Goal: Transaction & Acquisition: Purchase product/service

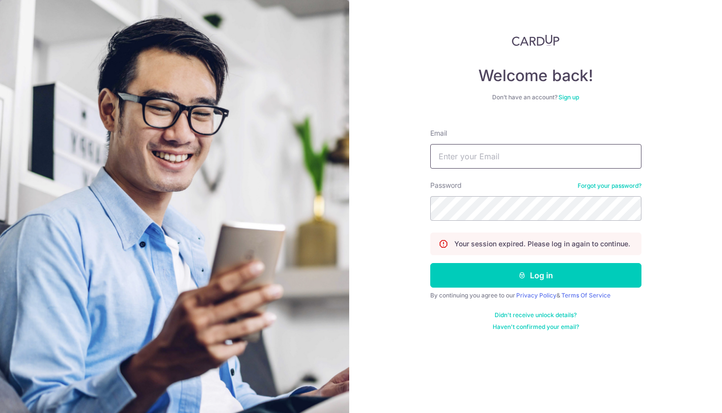
type input "[EMAIL_ADDRESS][DOMAIN_NAME]"
click at [535, 275] on button "Log in" at bounding box center [535, 275] width 211 height 25
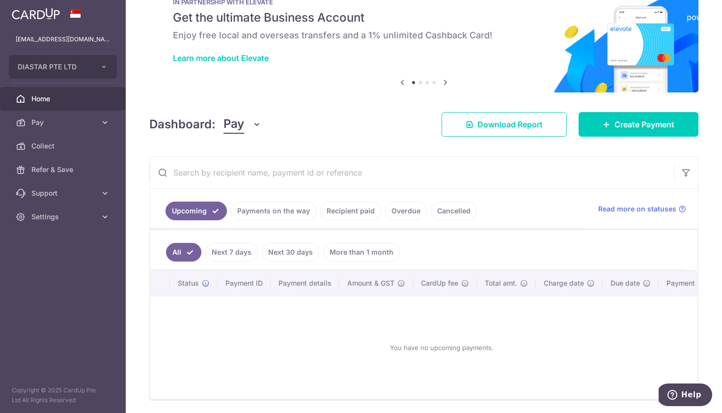
scroll to position [34, 0]
click at [454, 211] on link "Cancelled" at bounding box center [454, 210] width 46 height 19
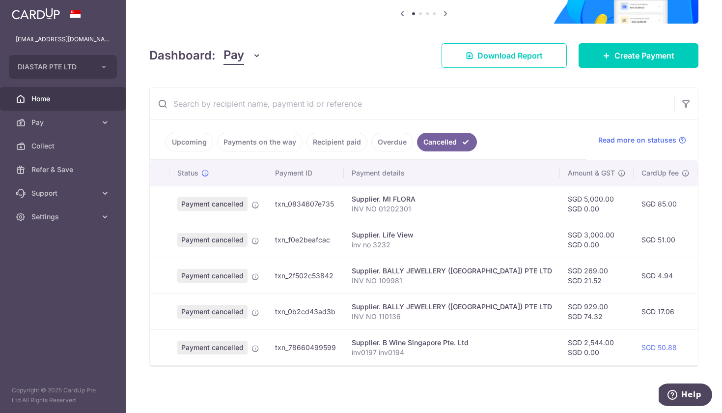
scroll to position [102, 0]
click at [389, 149] on link "Overdue" at bounding box center [392, 142] width 42 height 19
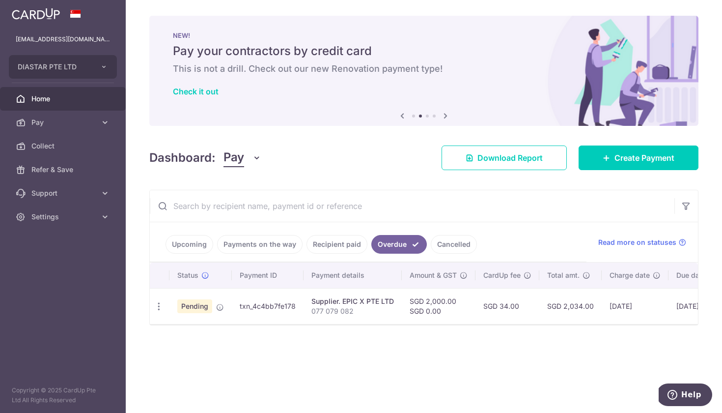
scroll to position [0, 0]
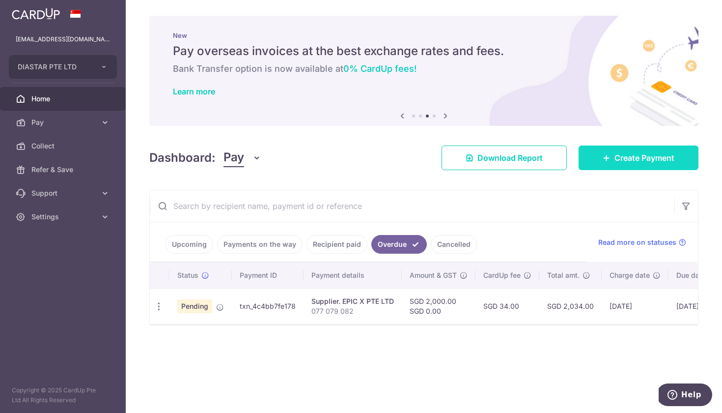
click at [642, 158] on span "Create Payment" at bounding box center [644, 158] width 60 height 12
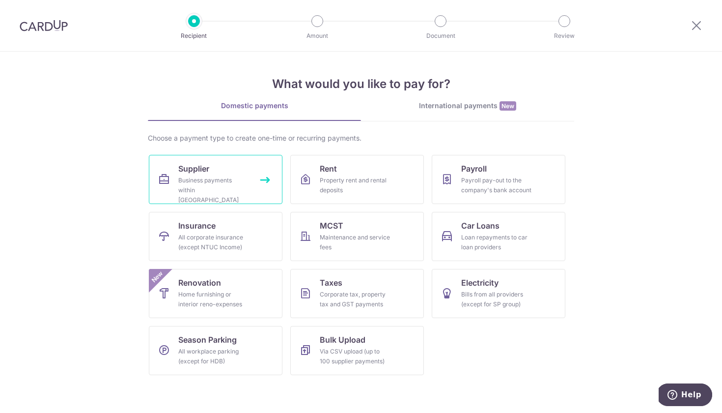
click at [201, 165] on span "Supplier" at bounding box center [193, 169] width 31 height 12
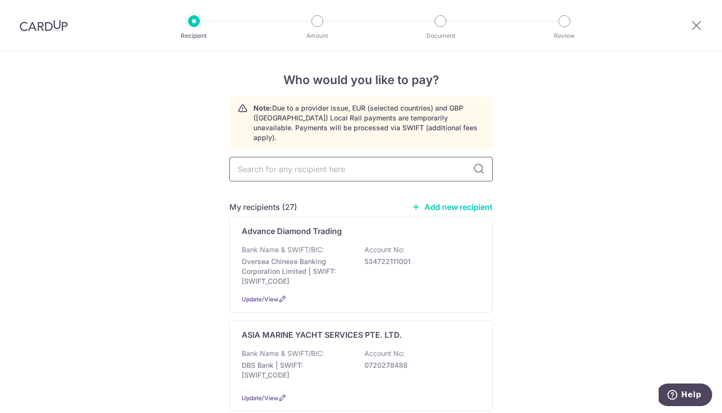
click at [267, 159] on input "text" at bounding box center [360, 169] width 263 height 25
type input "ma"
type input "mal"
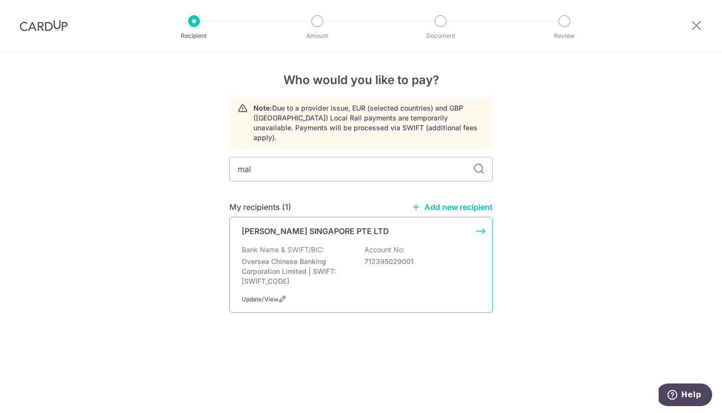
click at [366, 245] on div "Bank Name & SWIFT/BIC: Oversea Chinese Banking Corporation Limited | SWIFT: OCB…" at bounding box center [361, 265] width 239 height 41
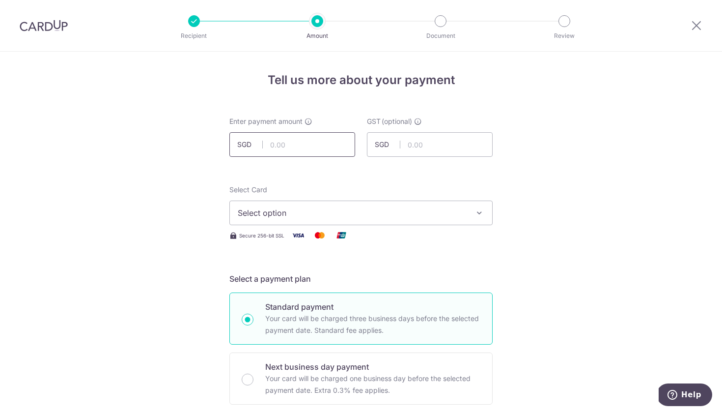
click at [287, 145] on input "text" at bounding box center [292, 144] width 126 height 25
type input "671.33"
click at [443, 192] on div "Select Card Select option Add credit card Your Cards **** 2476 **** 3350 **** 6…" at bounding box center [360, 205] width 263 height 40
click at [425, 210] on span "Select option" at bounding box center [352, 213] width 229 height 12
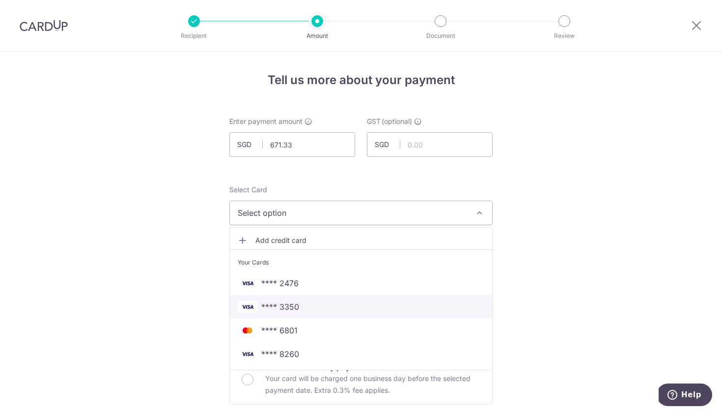
click at [325, 302] on span "**** 3350" at bounding box center [361, 307] width 247 height 12
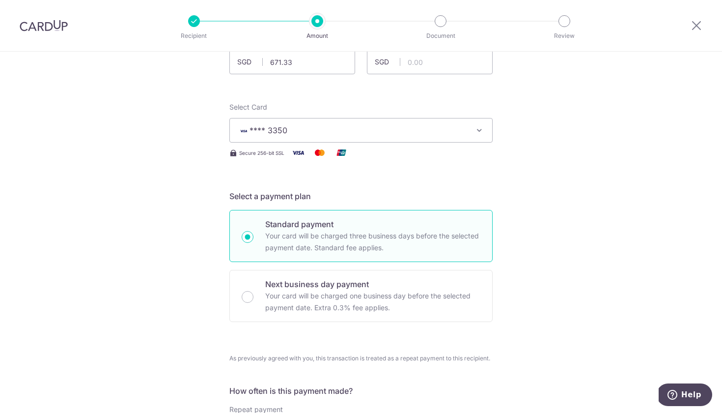
scroll to position [83, 0]
click at [274, 283] on p "Next business day payment" at bounding box center [372, 283] width 215 height 12
click at [253, 290] on input "Next business day payment Your card will be charged one business day before the…" at bounding box center [248, 296] width 12 height 12
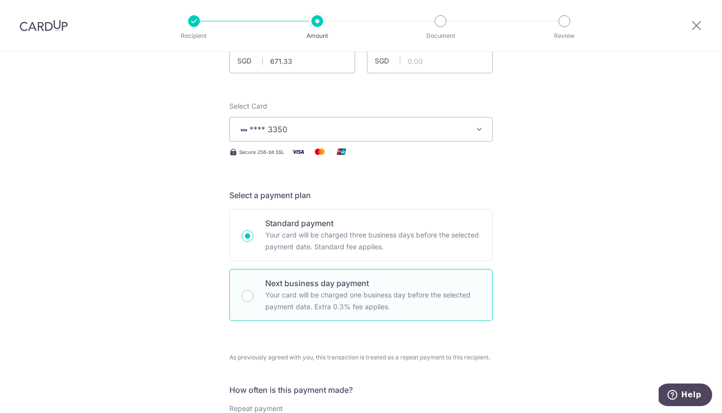
radio input "false"
radio input "true"
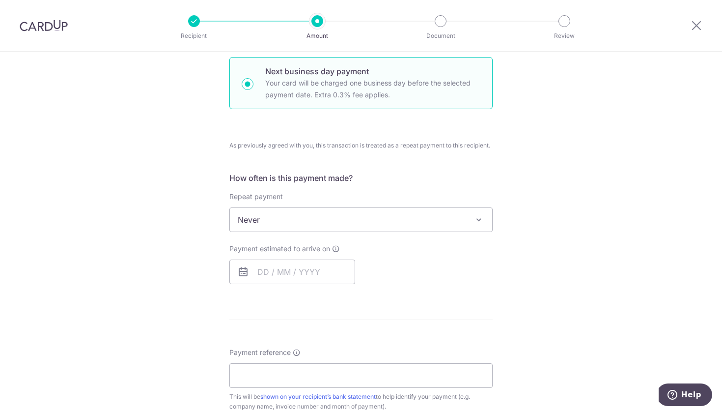
scroll to position [296, 0]
click at [261, 273] on input "text" at bounding box center [292, 271] width 126 height 25
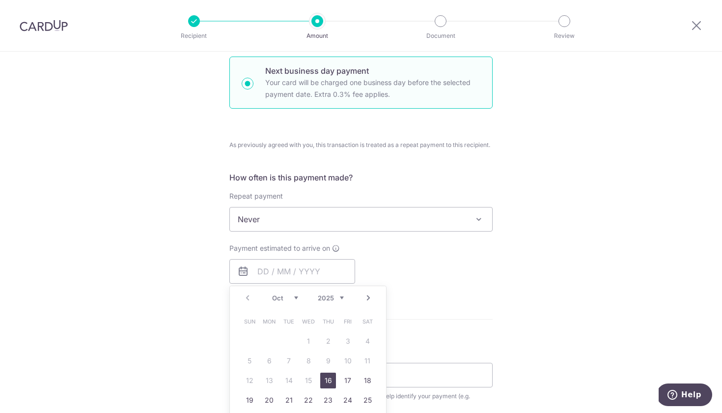
click at [329, 378] on link "16" at bounding box center [328, 380] width 16 height 16
type input "[DATE]"
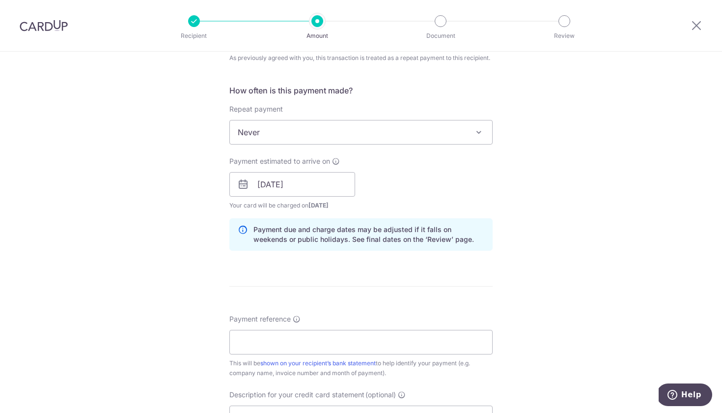
scroll to position [415, 0]
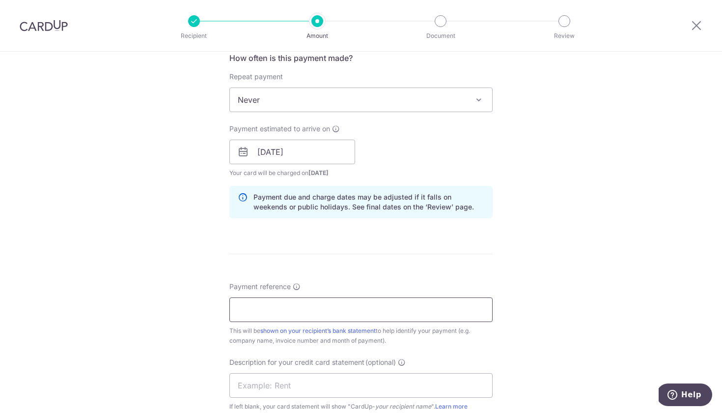
click at [304, 313] on input "Payment reference" at bounding box center [360, 309] width 263 height 25
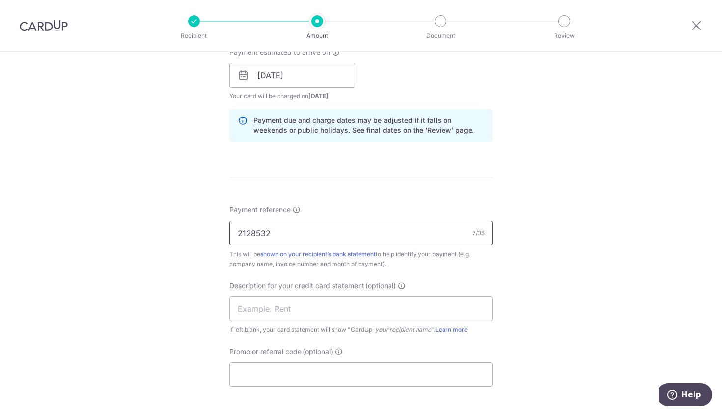
scroll to position [492, 0]
type input "2128532"
click at [330, 298] on input "text" at bounding box center [360, 308] width 263 height 25
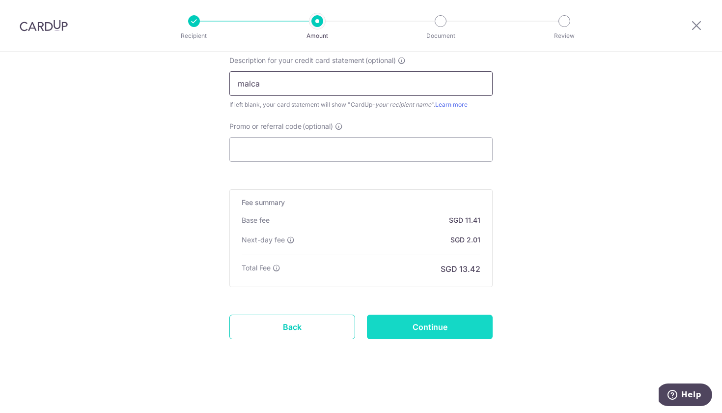
type input "malca"
click at [446, 320] on input "Continue" at bounding box center [430, 326] width 126 height 25
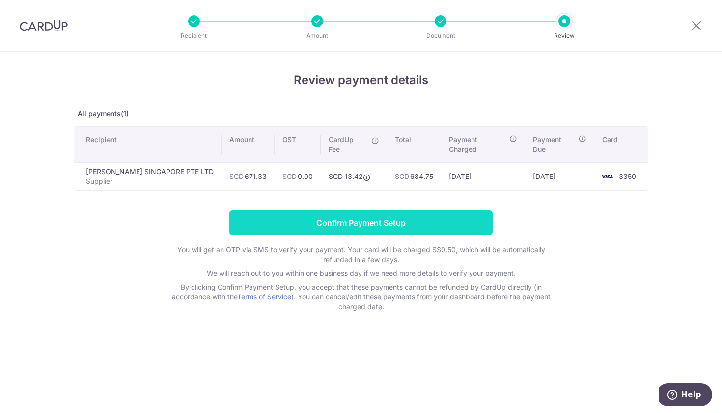
click at [341, 217] on input "Confirm Payment Setup" at bounding box center [360, 222] width 263 height 25
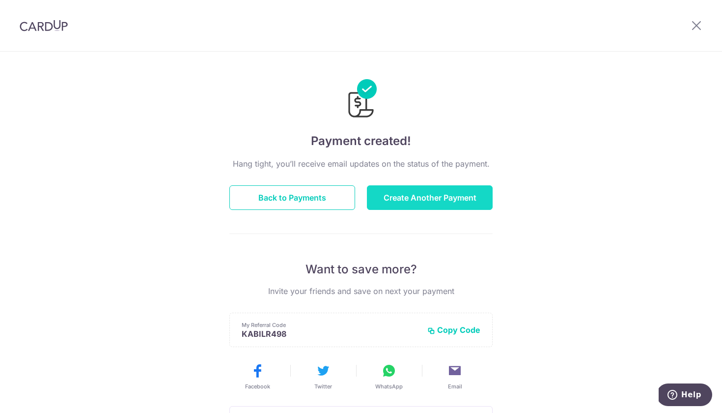
click at [413, 195] on button "Create Another Payment" at bounding box center [430, 197] width 126 height 25
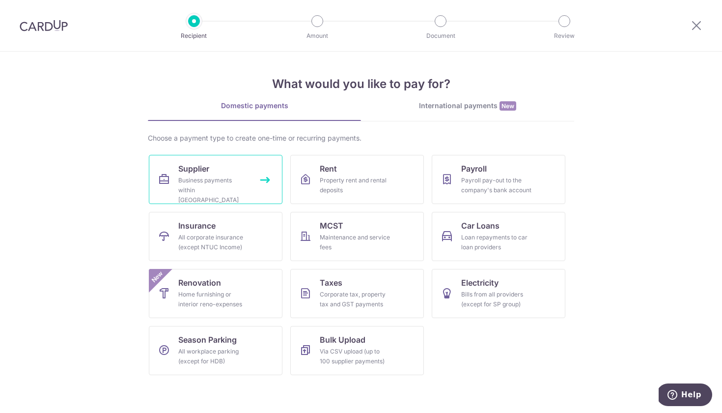
click at [192, 178] on div "Business payments within [GEOGRAPHIC_DATA]" at bounding box center [213, 189] width 71 height 29
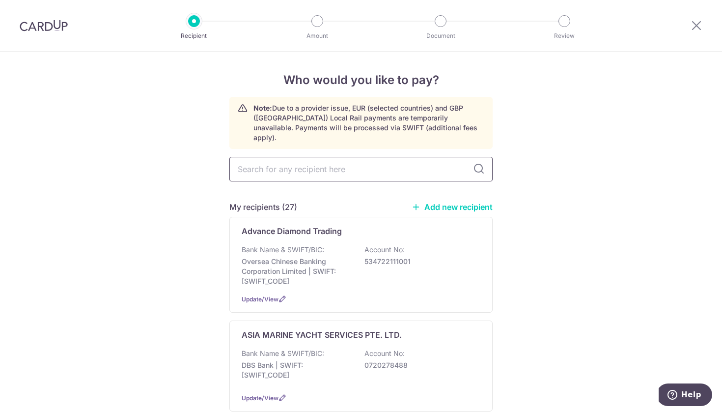
click at [266, 160] on input "text" at bounding box center [360, 169] width 263 height 25
type input "malca"
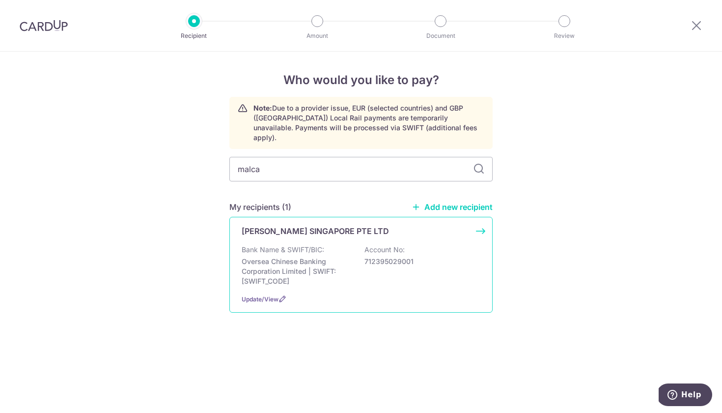
click at [256, 245] on p "Bank Name & SWIFT/BIC:" at bounding box center [283, 250] width 83 height 10
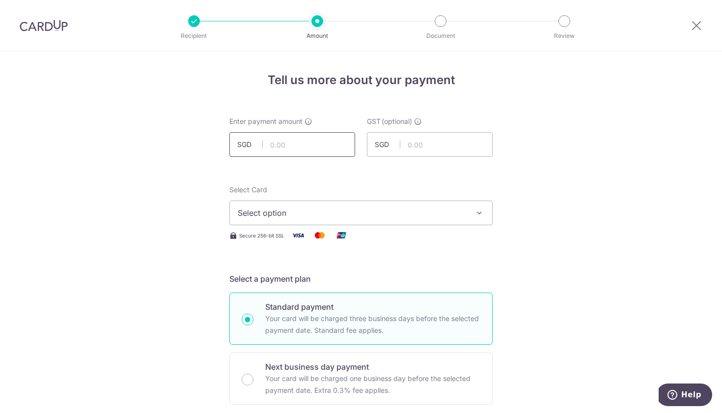
click at [271, 146] on input "text" at bounding box center [292, 144] width 126 height 25
type input "889.76"
click at [273, 209] on span "Select option" at bounding box center [352, 213] width 229 height 12
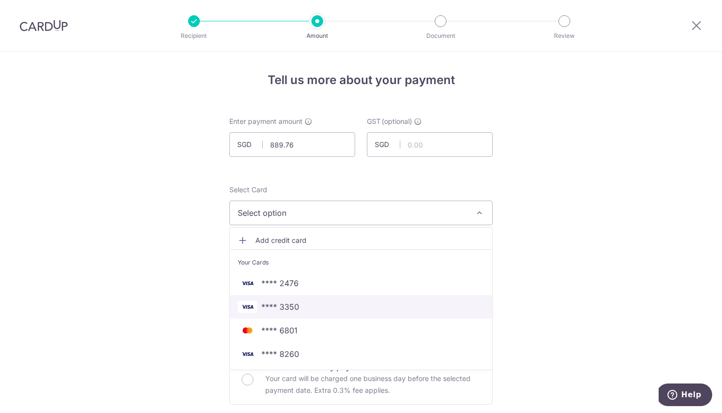
click at [307, 305] on span "**** 3350" at bounding box center [361, 307] width 247 height 12
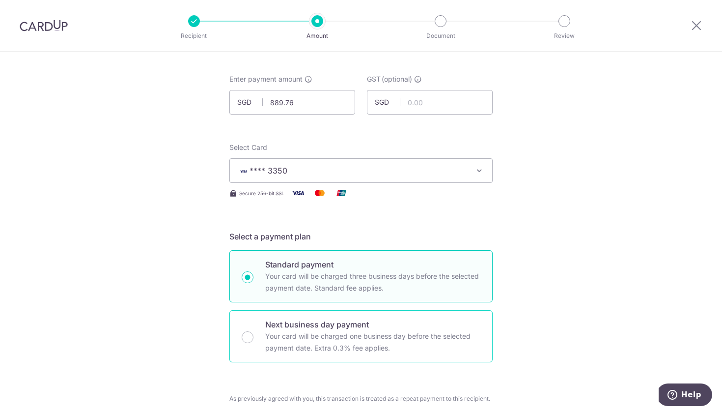
click at [303, 326] on p "Next business day payment" at bounding box center [372, 324] width 215 height 12
click at [253, 331] on input "Next business day payment Your card will be charged one business day before the…" at bounding box center [248, 337] width 12 height 12
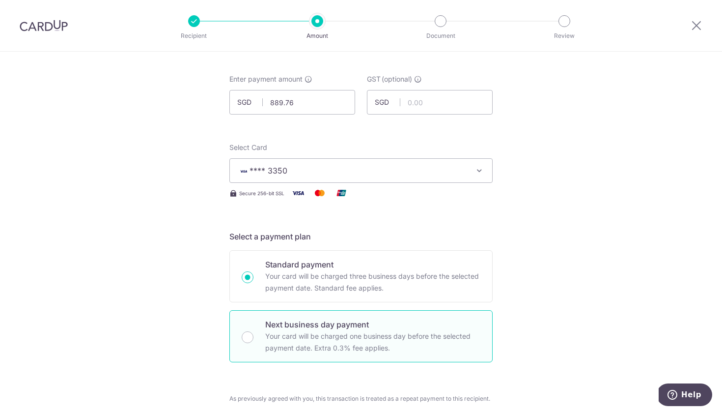
radio input "false"
radio input "true"
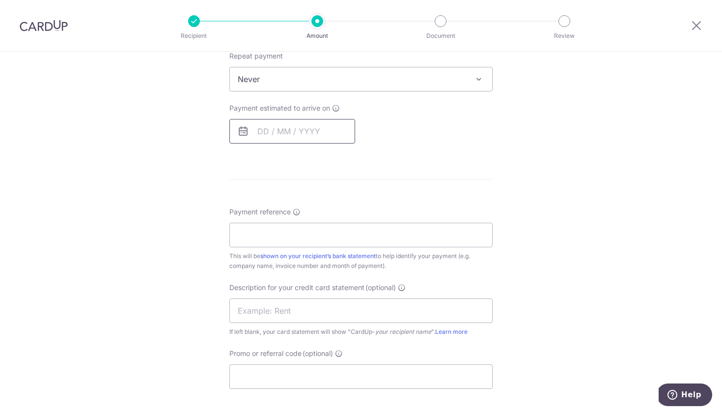
scroll to position [435, 0]
click at [283, 129] on input "text" at bounding box center [292, 131] width 126 height 25
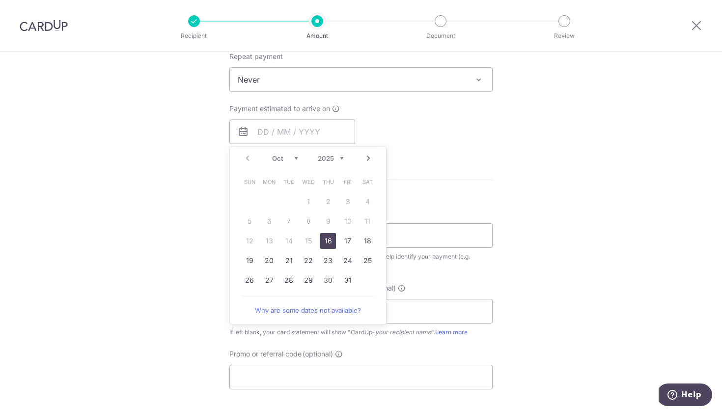
click at [331, 240] on link "16" at bounding box center [328, 241] width 16 height 16
type input "[DATE]"
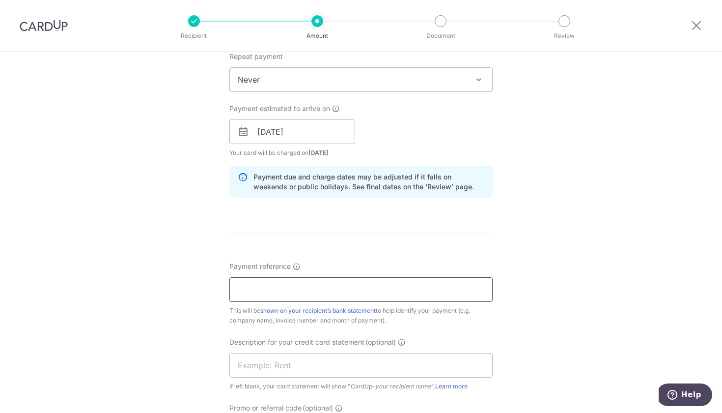
click at [294, 296] on input "Payment reference" at bounding box center [360, 289] width 263 height 25
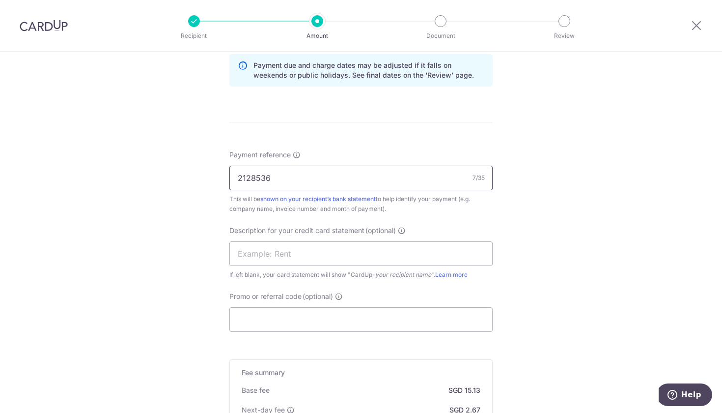
scroll to position [547, 0]
type input "2128536"
click at [273, 259] on input "text" at bounding box center [360, 253] width 263 height 25
type input "malca"
click at [569, 222] on div "Tell us more about your payment Enter payment amount SGD 889.76 889.76 GST (opt…" at bounding box center [361, 43] width 722 height 1078
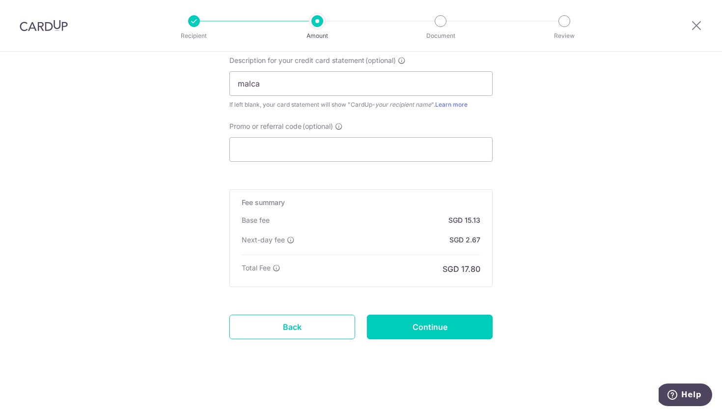
scroll to position [717, 0]
click at [470, 325] on input "Continue" at bounding box center [430, 326] width 126 height 25
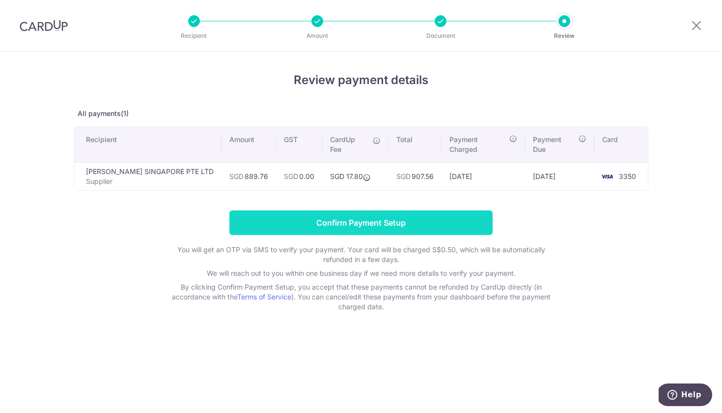
click at [390, 211] on input "Confirm Payment Setup" at bounding box center [360, 222] width 263 height 25
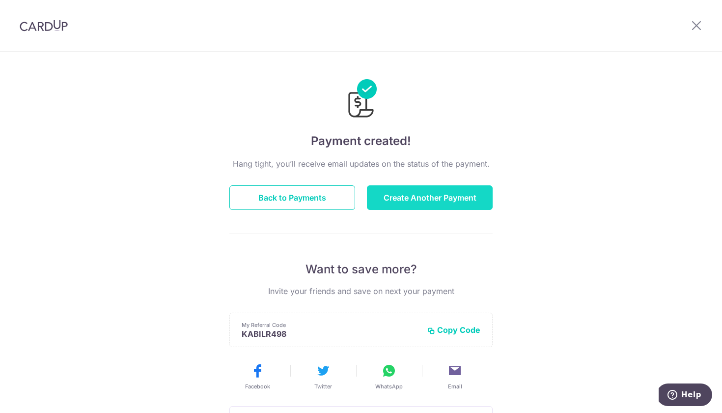
click at [436, 203] on button "Create Another Payment" at bounding box center [430, 197] width 126 height 25
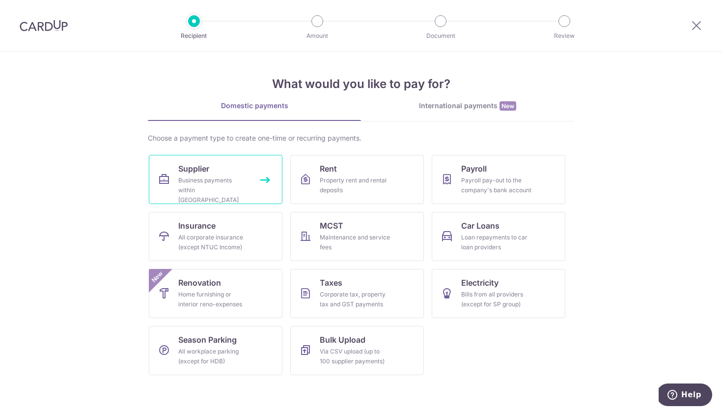
click at [181, 167] on span "Supplier" at bounding box center [193, 169] width 31 height 12
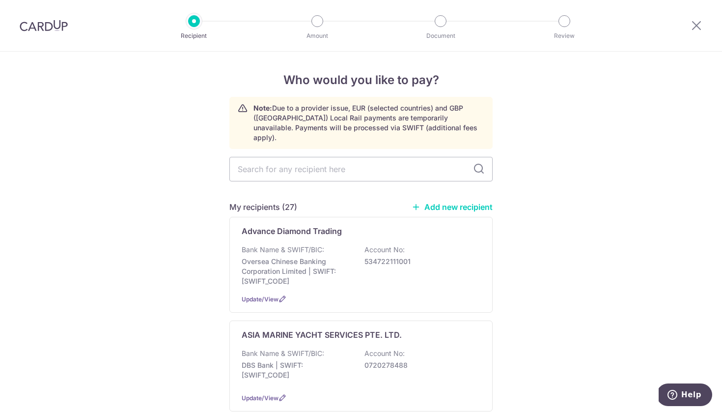
click at [459, 202] on link "Add new recipient" at bounding box center [452, 207] width 81 height 10
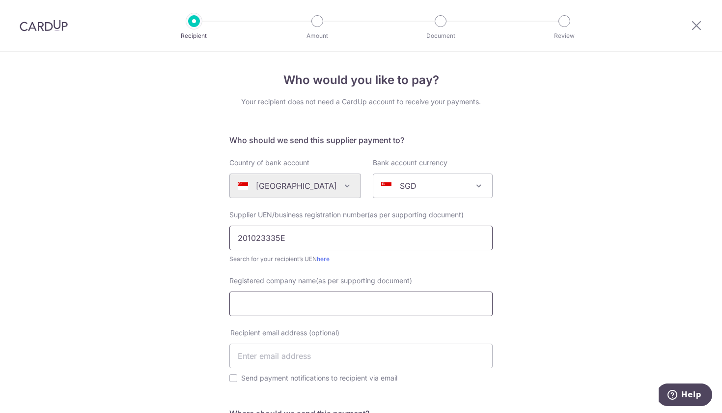
type input "201023335E"
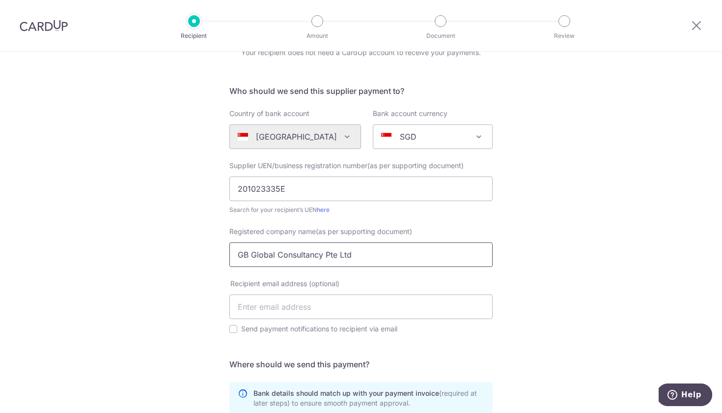
scroll to position [50, 0]
type input "GB Global Consultancy Pte Ltd"
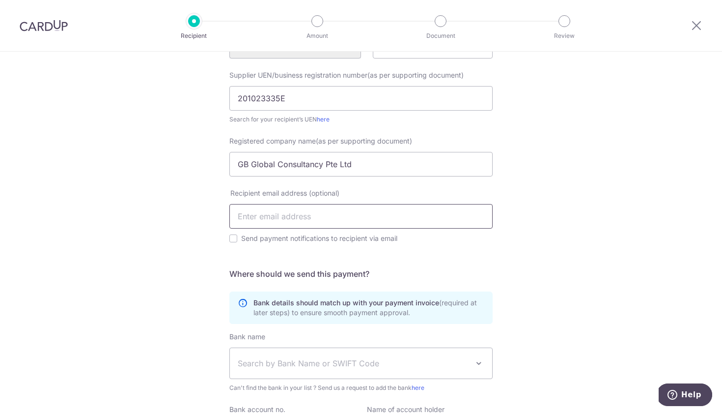
scroll to position [141, 0]
click at [163, 276] on div "Who would you like to pay? Your recipient does not need a CardUp account to rec…" at bounding box center [361, 216] width 722 height 611
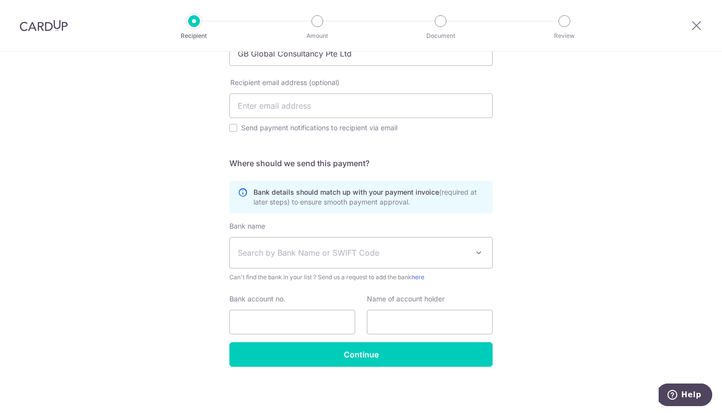
scroll to position [250, 0]
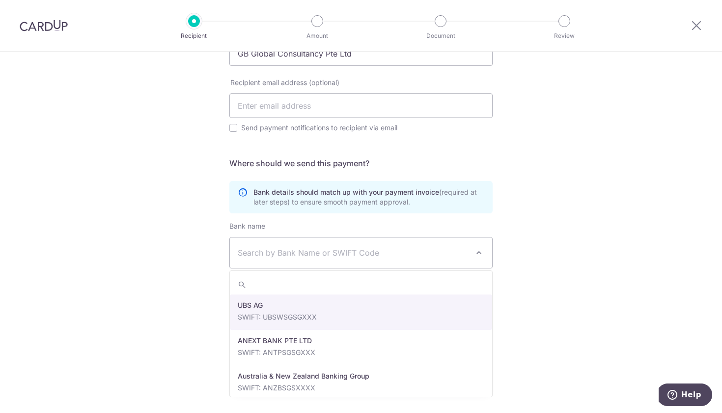
click at [294, 261] on span "Search by Bank Name or SWIFT Code" at bounding box center [361, 252] width 262 height 30
type input "dbs"
select select "6"
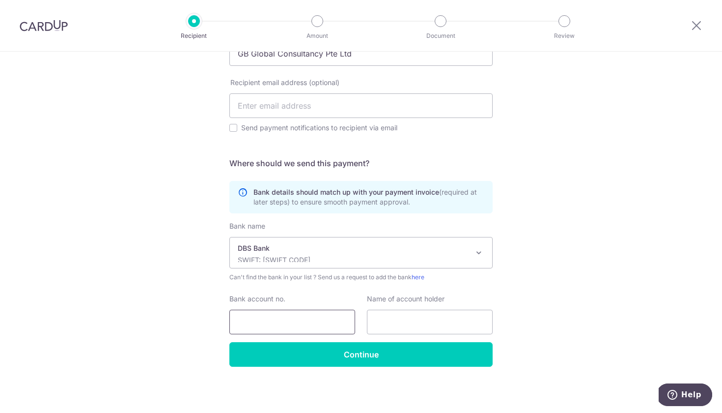
click at [278, 331] on input "Bank account no." at bounding box center [292, 321] width 126 height 25
type input "072004964"
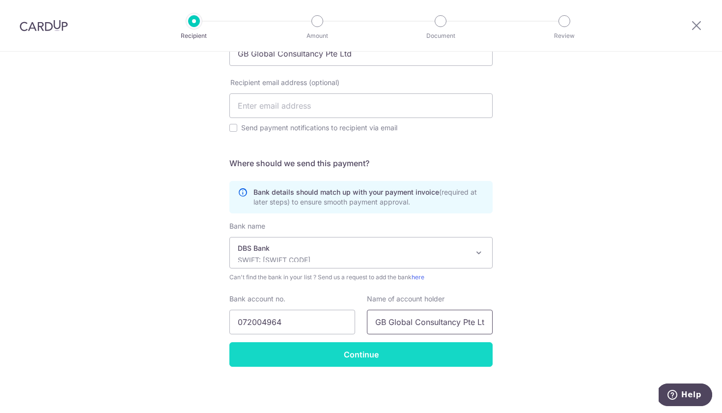
type input "GB Global Consultancy Pte Ltd"
click at [402, 357] on input "Continue" at bounding box center [360, 354] width 263 height 25
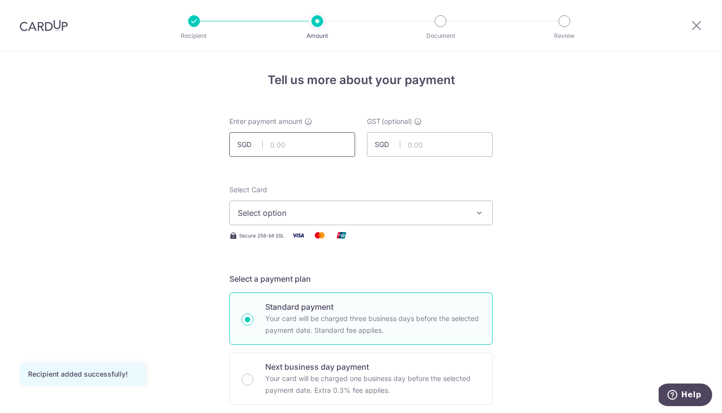
click at [297, 150] on input "text" at bounding box center [292, 144] width 126 height 25
type input "3,000.00"
click at [247, 211] on span "Select option" at bounding box center [352, 213] width 229 height 12
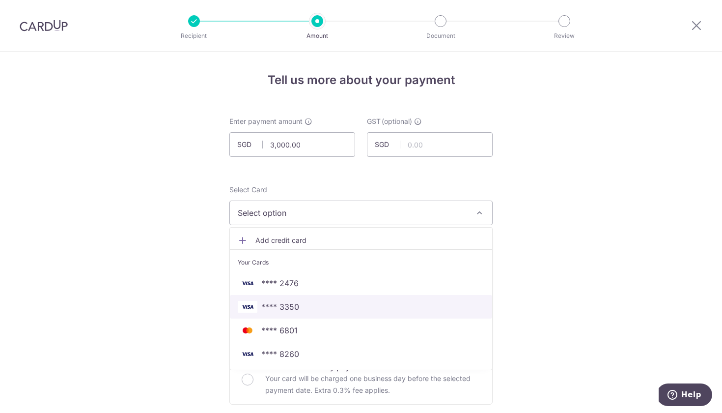
click at [278, 303] on span "**** 3350" at bounding box center [280, 307] width 38 height 12
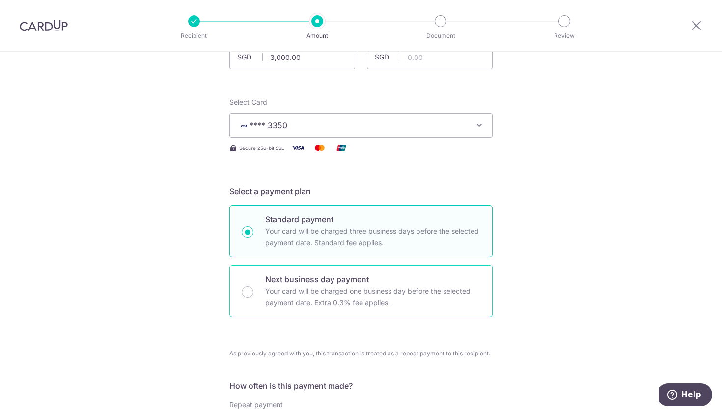
scroll to position [94, 0]
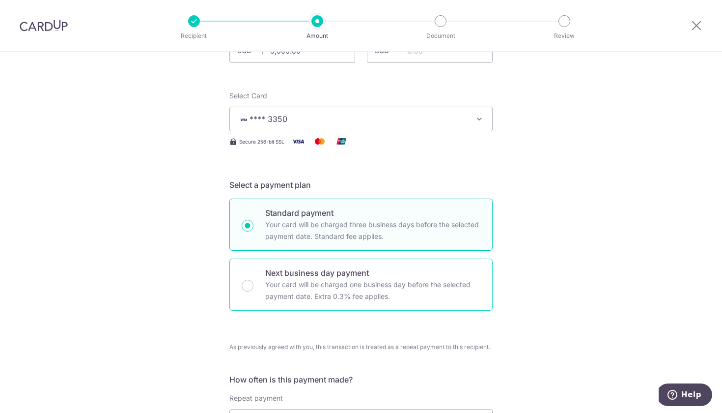
click at [259, 290] on div "Next business day payment Your card will be charged one business day before the…" at bounding box center [360, 284] width 263 height 52
radio input "false"
radio input "true"
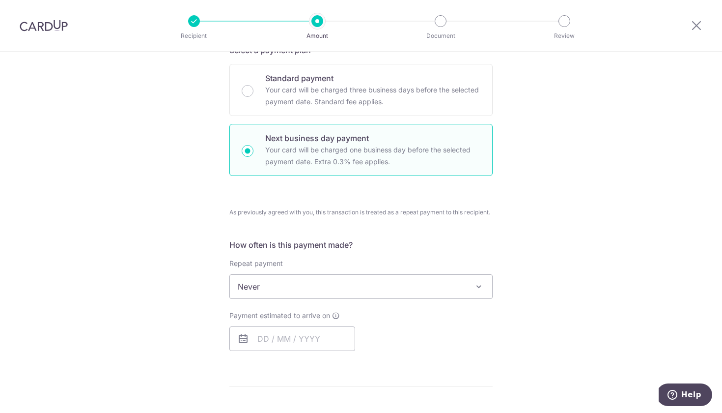
scroll to position [230, 0]
click at [259, 290] on span "Never" at bounding box center [361, 285] width 262 height 24
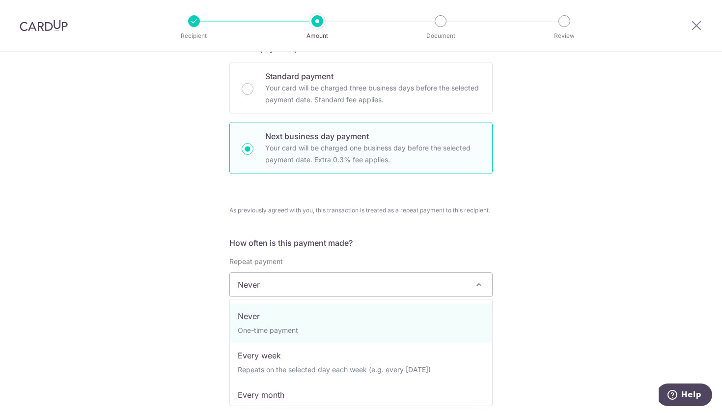
click at [259, 290] on span "Never" at bounding box center [361, 285] width 262 height 24
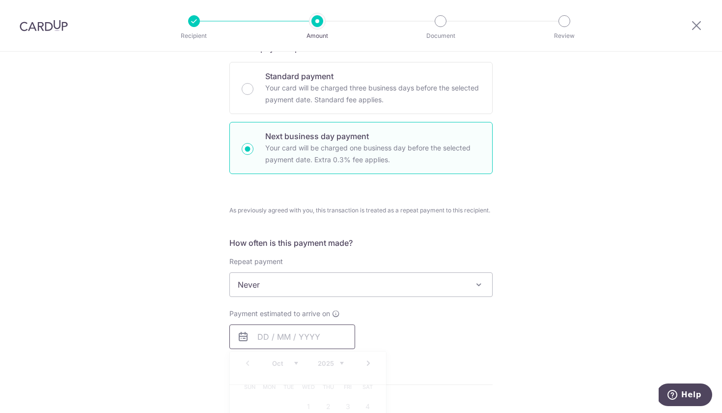
click at [255, 334] on input "text" at bounding box center [292, 336] width 126 height 25
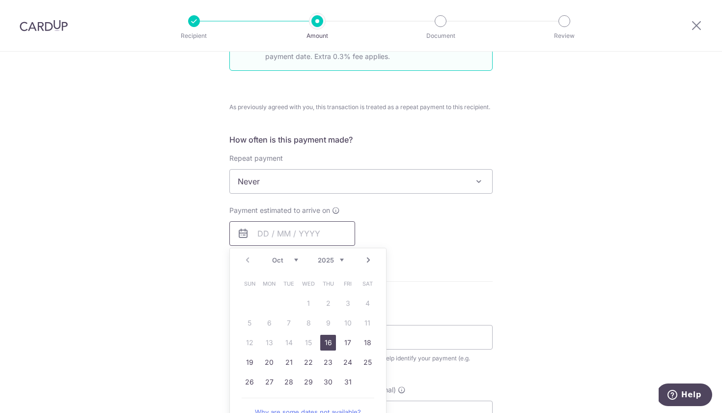
scroll to position [333, 0]
click at [330, 343] on link "16" at bounding box center [328, 343] width 16 height 16
type input "[DATE]"
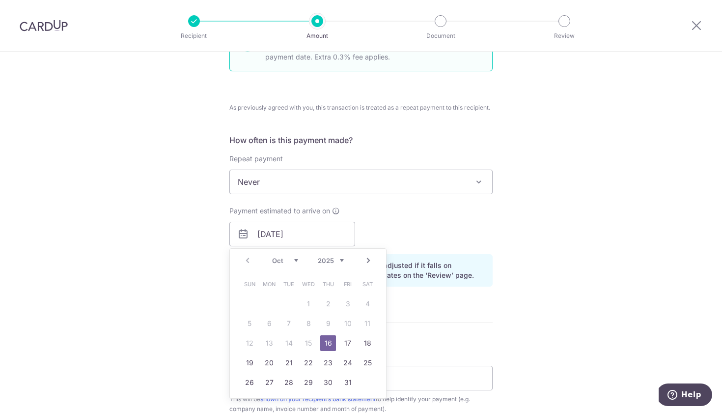
click at [329, 345] on link "16" at bounding box center [328, 343] width 16 height 16
click at [327, 342] on form "Enter payment amount SGD 3,000.00 3000.00 GST (optional) SGD Recipient added su…" at bounding box center [360, 259] width 263 height 953
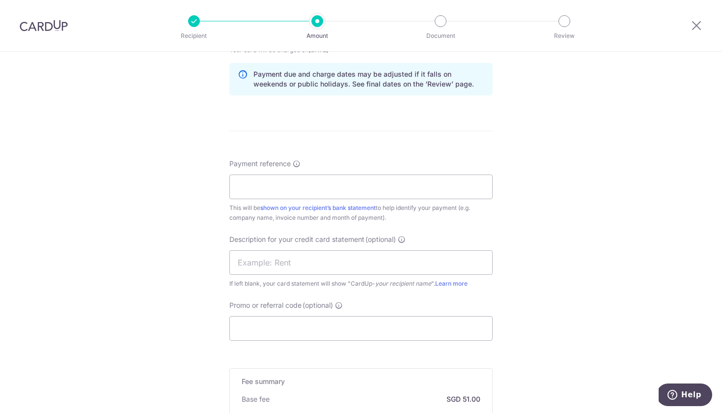
scroll to position [537, 0]
click at [247, 187] on input "Payment reference" at bounding box center [360, 187] width 263 height 25
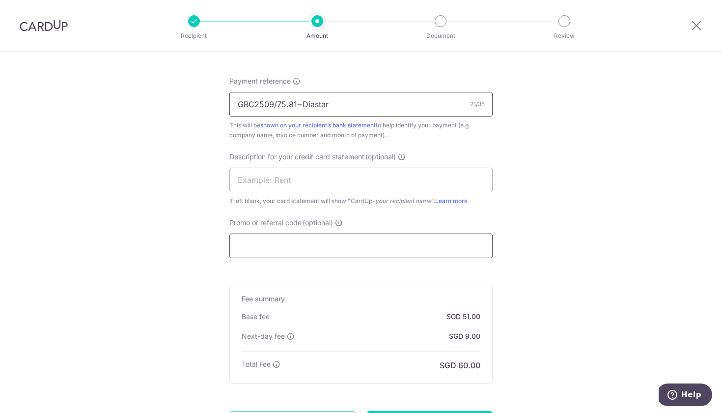
scroll to position [621, 0]
type input "GBC2509/75.81~Diastar"
click at [259, 182] on input "text" at bounding box center [360, 179] width 263 height 25
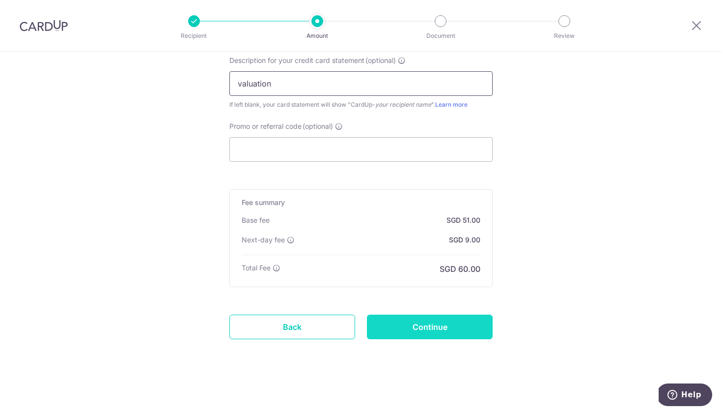
scroll to position [717, 0]
type input "valuation"
click at [422, 331] on input "Continue" at bounding box center [430, 326] width 126 height 25
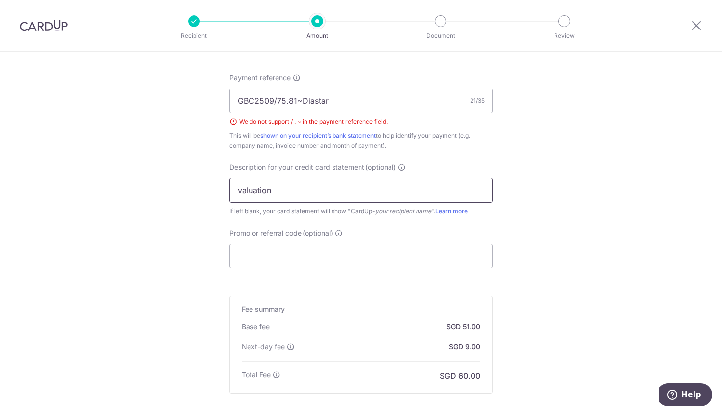
scroll to position [631, 0]
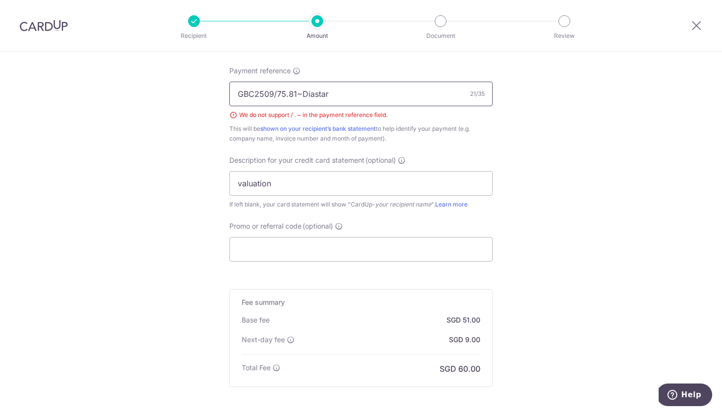
click at [302, 96] on input "GBC2509/75.81~Diastar" at bounding box center [360, 94] width 263 height 25
click at [275, 93] on input "GBC2509/75.81 Diastar" at bounding box center [360, 94] width 263 height 25
click at [278, 97] on input "GBC2509/75.81 Diastar" at bounding box center [360, 94] width 263 height 25
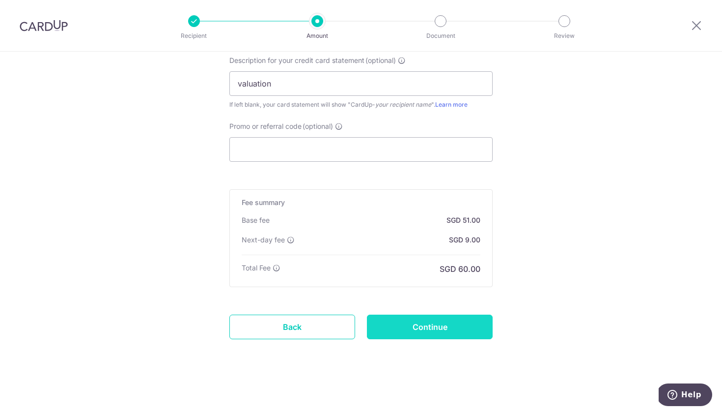
scroll to position [730, 0]
type input "GBC2509 75.81 Diastar"
click at [405, 323] on input "Continue" at bounding box center [430, 326] width 126 height 25
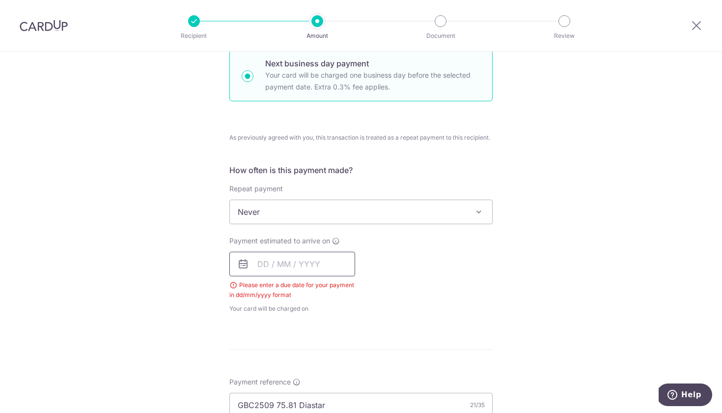
scroll to position [331, 0]
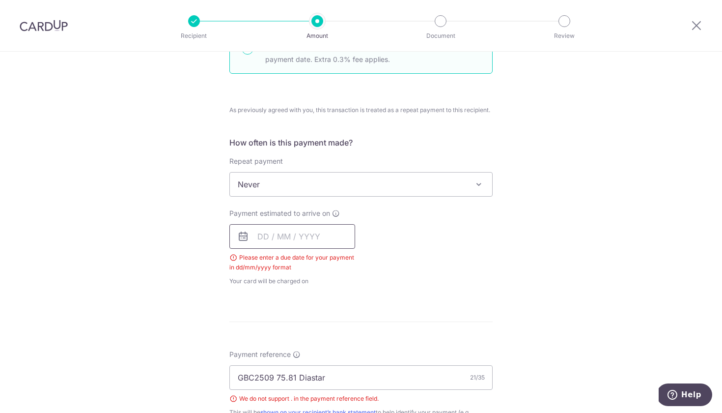
click at [302, 244] on input "text" at bounding box center [292, 236] width 126 height 25
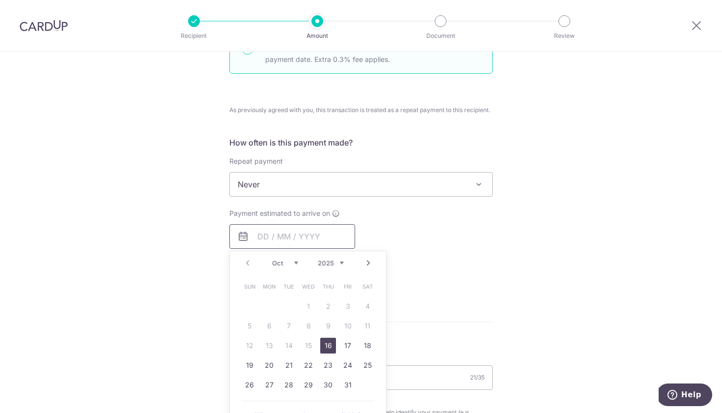
scroll to position [371, 0]
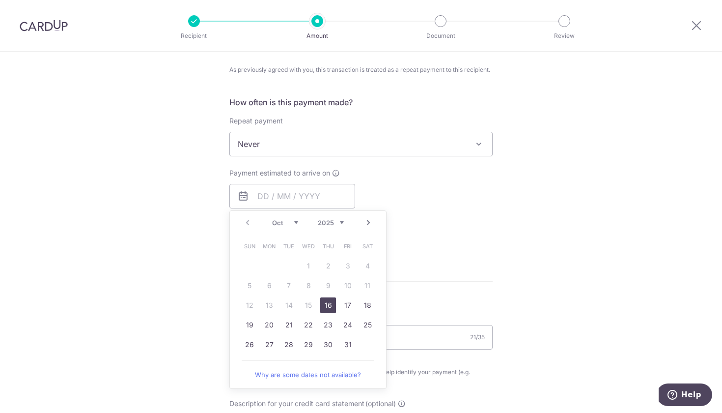
click at [331, 307] on link "16" at bounding box center [328, 305] width 16 height 16
type input "16/10/2025"
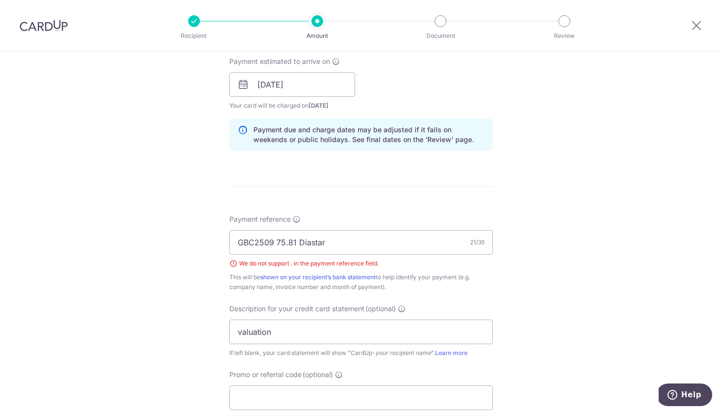
scroll to position [491, 0]
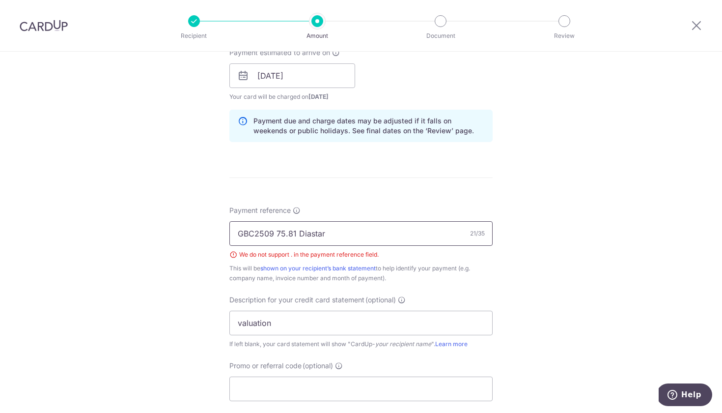
click at [288, 235] on input "GBC2509 75.81 Diastar" at bounding box center [360, 233] width 263 height 25
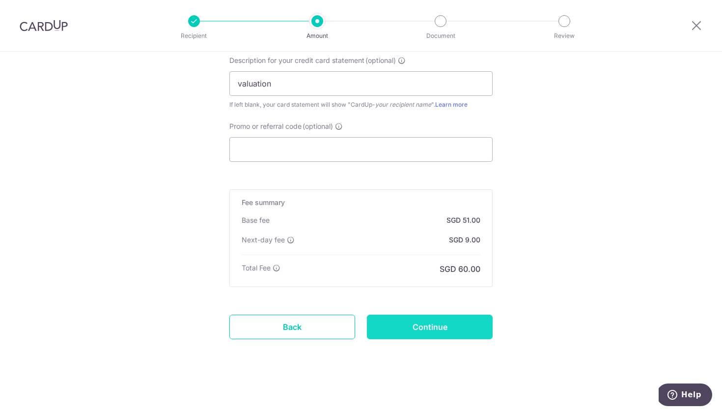
scroll to position [730, 0]
type input "GBC2509 75 81 Diastar"
click at [409, 331] on input "Continue" at bounding box center [430, 326] width 126 height 25
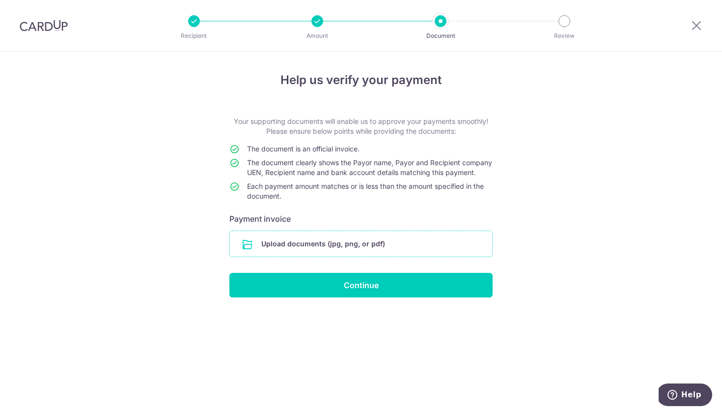
click at [281, 256] on input "file" at bounding box center [361, 244] width 262 height 26
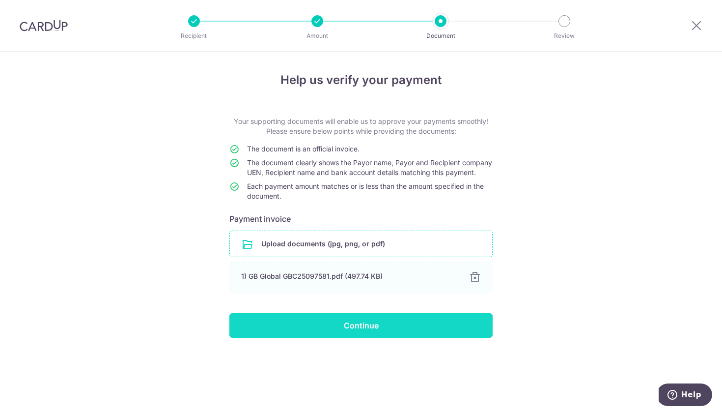
click at [400, 337] on input "Continue" at bounding box center [360, 325] width 263 height 25
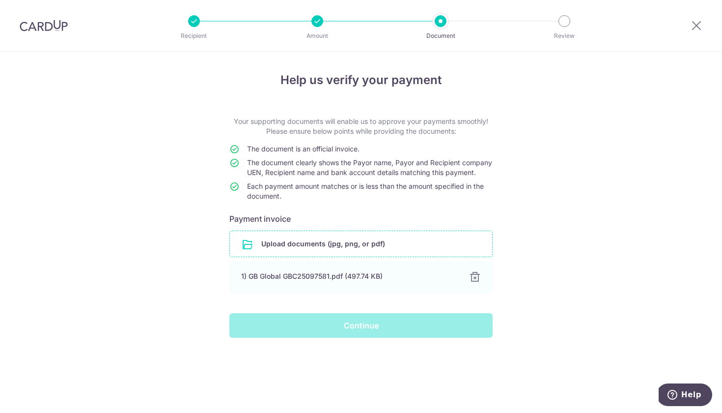
click at [337, 337] on div "Continue" at bounding box center [360, 325] width 275 height 25
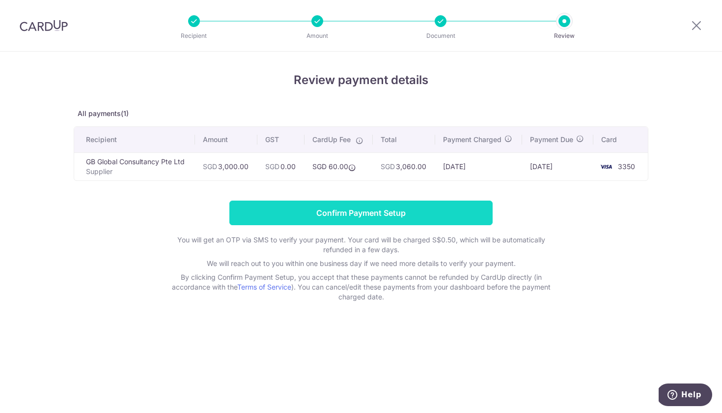
click at [318, 218] on input "Confirm Payment Setup" at bounding box center [360, 212] width 263 height 25
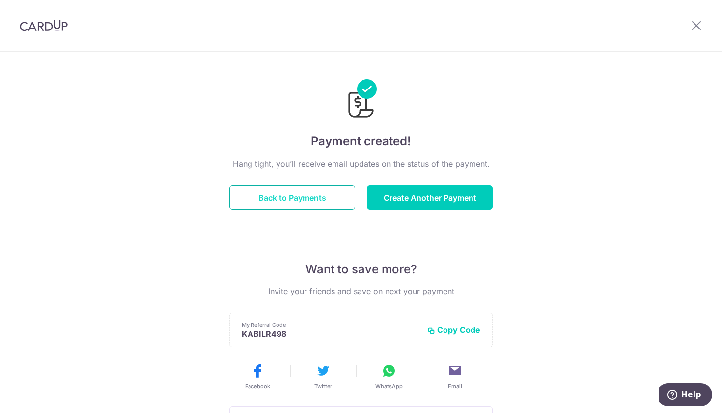
click at [324, 197] on button "Back to Payments" at bounding box center [292, 197] width 126 height 25
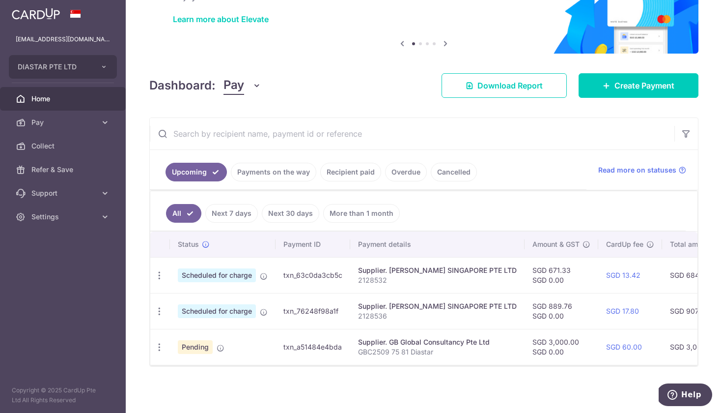
scroll to position [72, 0]
click at [394, 173] on link "Overdue" at bounding box center [406, 172] width 42 height 19
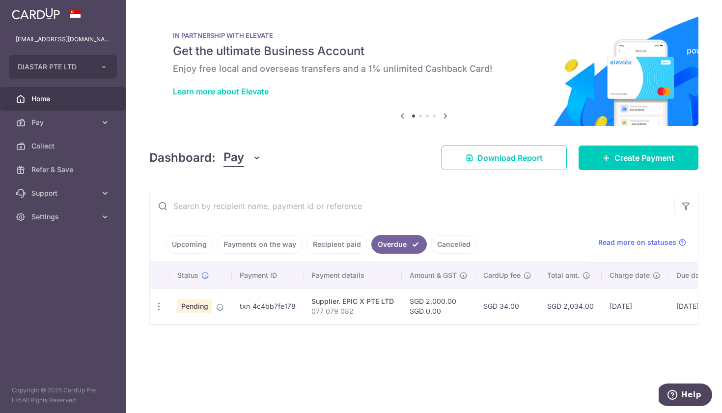
click at [344, 313] on p "077 079 082" at bounding box center [352, 311] width 83 height 10
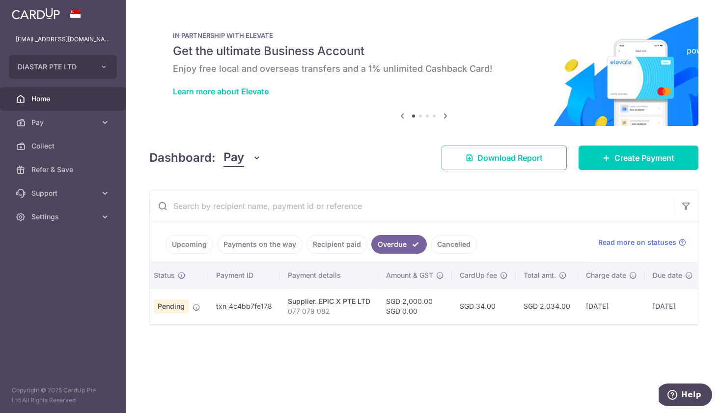
scroll to position [0, 23]
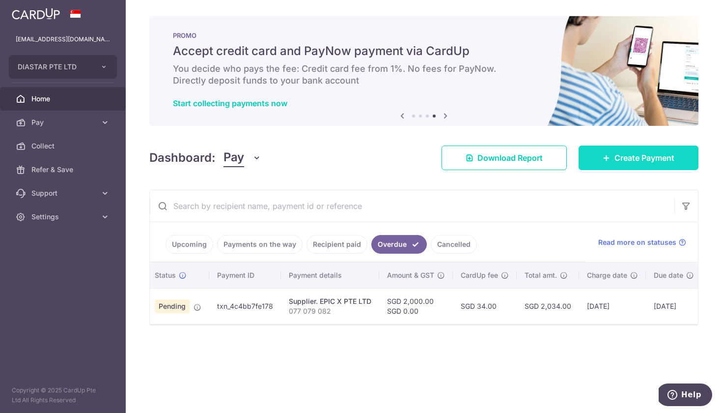
click at [641, 155] on span "Create Payment" at bounding box center [644, 158] width 60 height 12
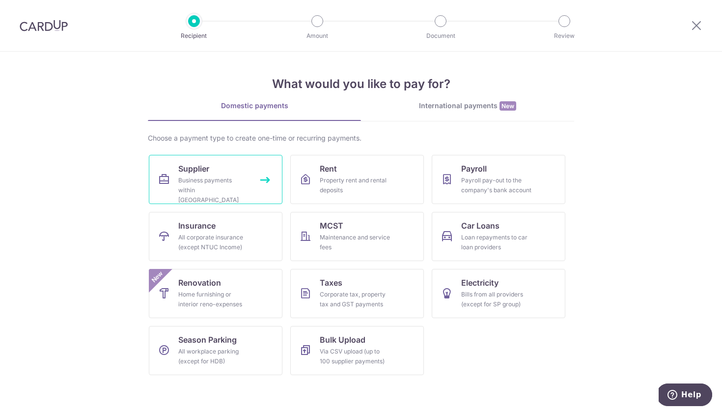
click at [179, 181] on div "Business payments within Singapore" at bounding box center [213, 189] width 71 height 29
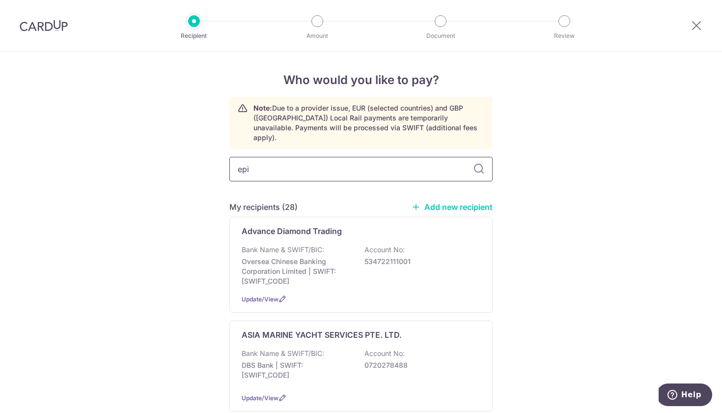
type input "epic"
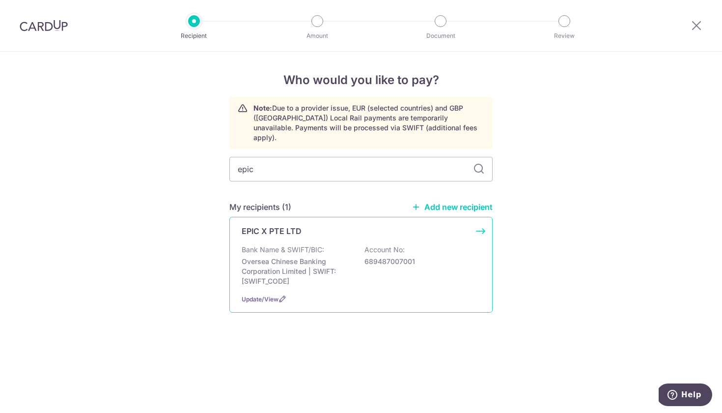
type input "epic"
click at [371, 265] on p "689487007001" at bounding box center [419, 261] width 110 height 10
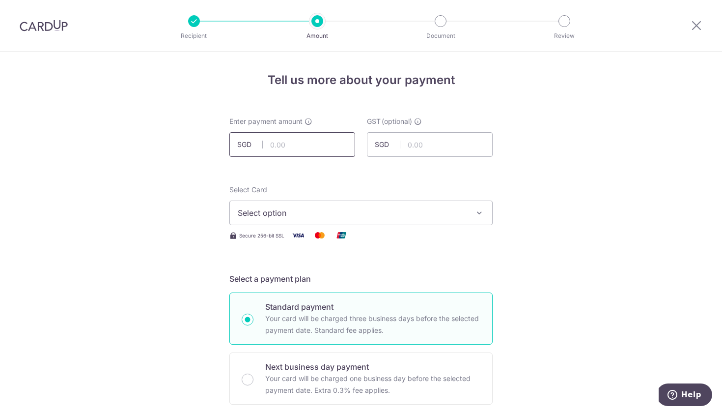
click at [300, 142] on input "text" at bounding box center [292, 144] width 126 height 25
type input "200.00"
click at [296, 210] on span "Select option" at bounding box center [352, 213] width 229 height 12
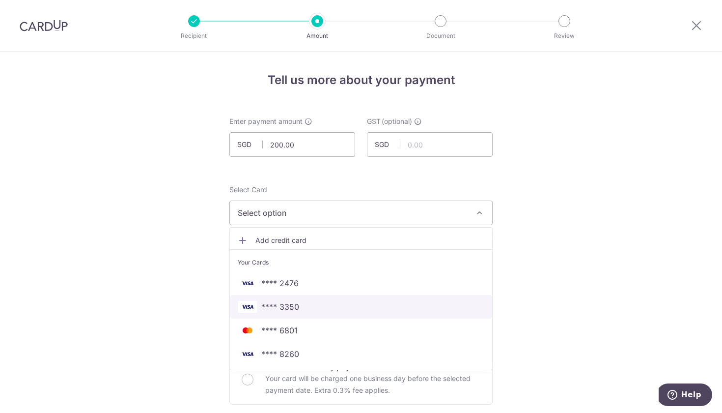
click at [287, 304] on span "**** 3350" at bounding box center [280, 307] width 38 height 12
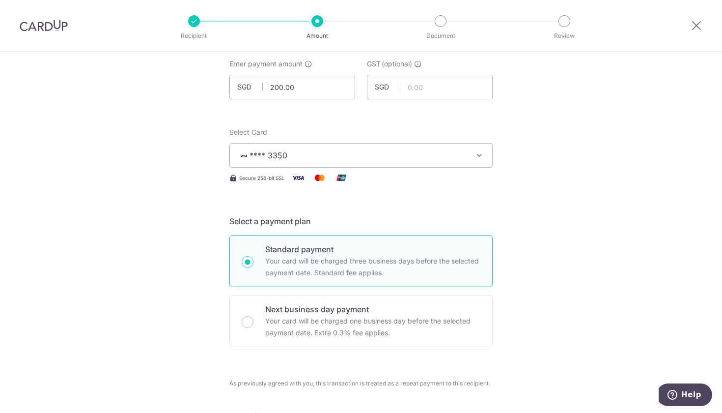
scroll to position [67, 0]
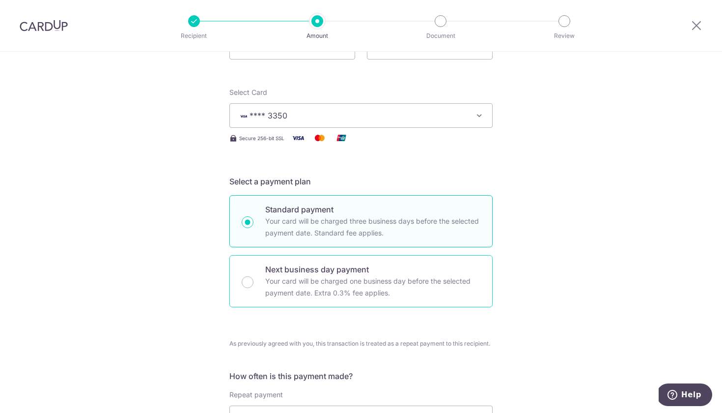
click at [290, 280] on p "Your card will be charged one business day before the selected payment date. Ex…" at bounding box center [372, 287] width 215 height 24
click at [253, 280] on input "Next business day payment Your card will be charged one business day before the…" at bounding box center [248, 282] width 12 height 12
radio input "false"
radio input "true"
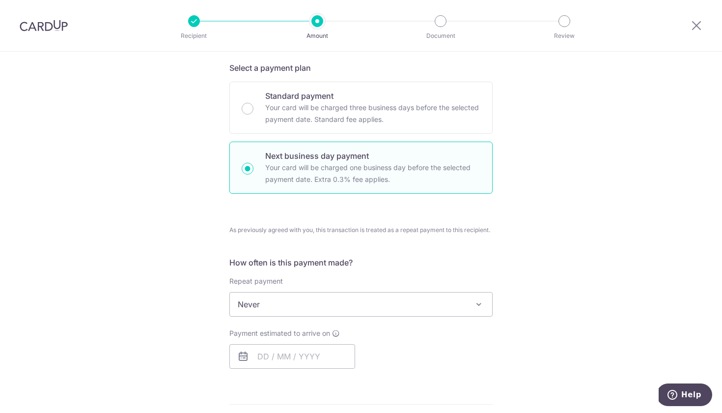
scroll to position [215, 0]
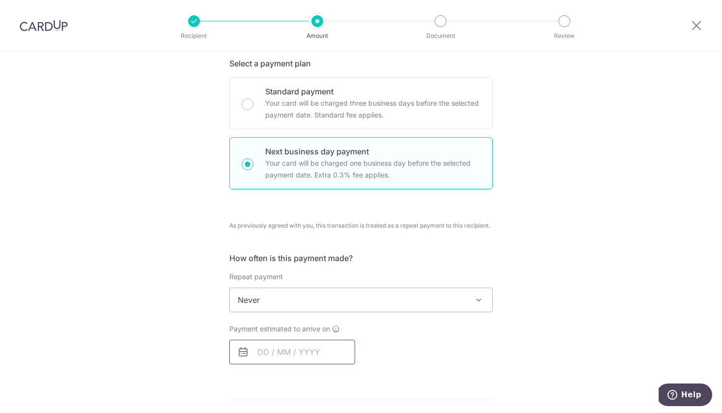
click at [263, 345] on input "text" at bounding box center [292, 351] width 126 height 25
type input "2"
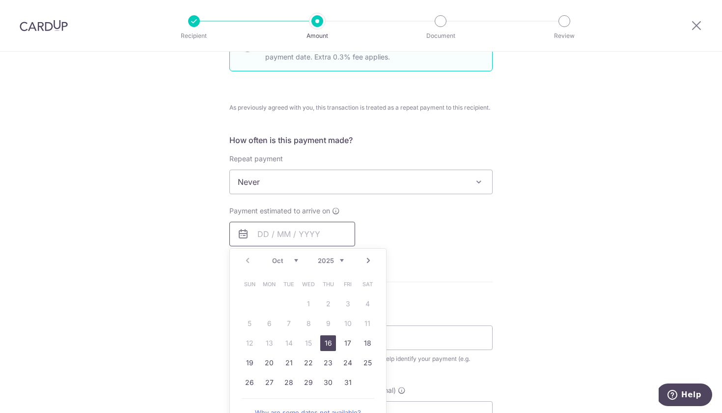
scroll to position [337, 0]
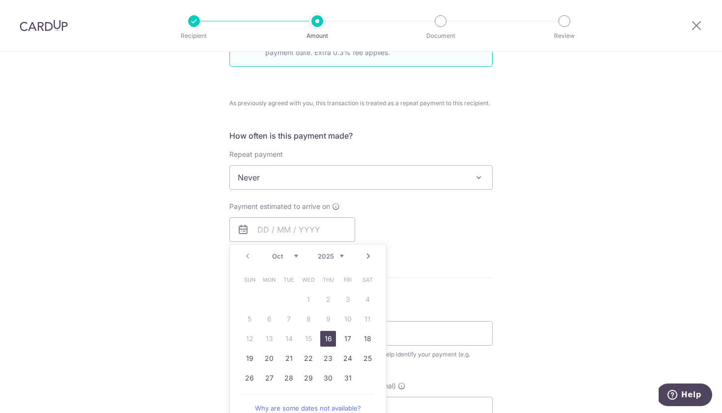
click at [328, 338] on link "16" at bounding box center [328, 339] width 16 height 16
type input "[DATE]"
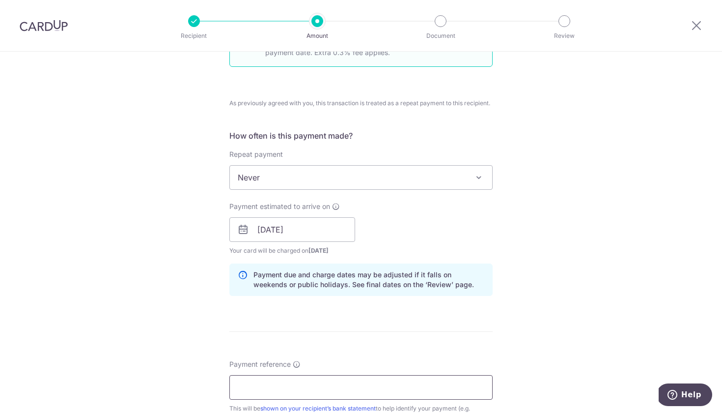
click at [274, 393] on input "Payment reference" at bounding box center [360, 387] width 263 height 25
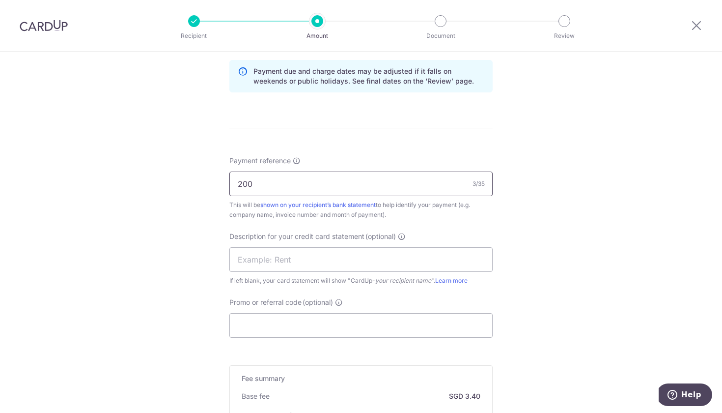
scroll to position [553, 0]
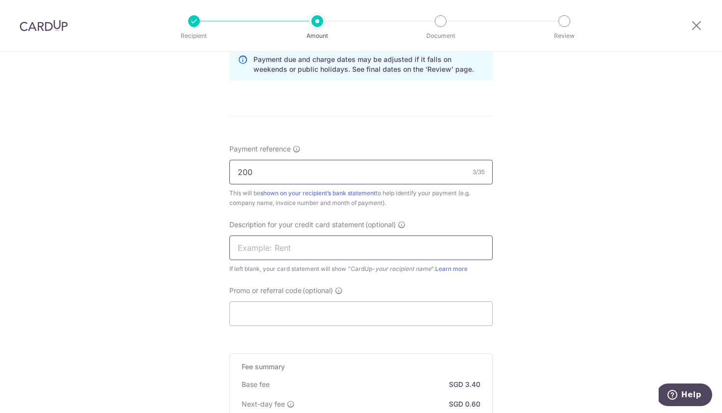
type input "200"
click at [271, 250] on input "text" at bounding box center [360, 247] width 263 height 25
type input "in25 077"
click at [273, 310] on input "Promo or referral code (optional)" at bounding box center [360, 313] width 263 height 25
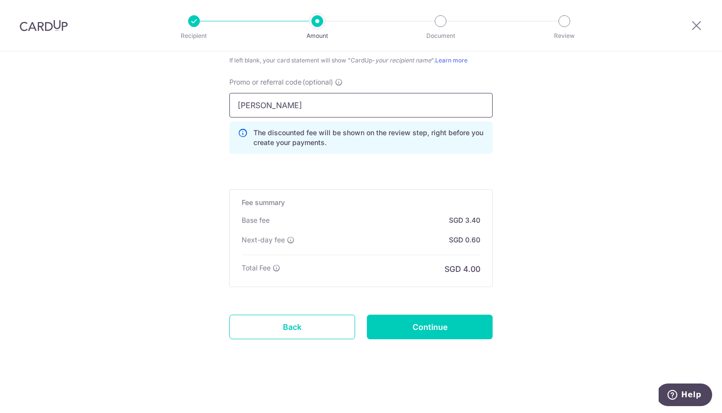
scroll to position [761, 0]
type input "Ivan"
click at [425, 321] on input "Continue" at bounding box center [430, 326] width 126 height 25
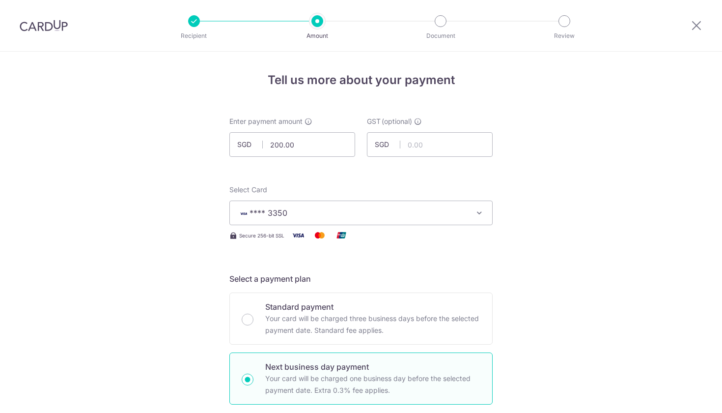
scroll to position [531, 0]
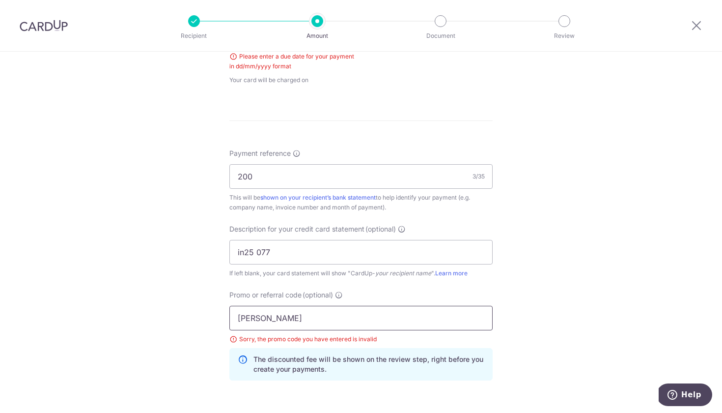
drag, startPoint x: 271, startPoint y: 317, endPoint x: 209, endPoint y: 316, distance: 62.4
click at [209, 316] on div "Tell us more about your payment Enter payment amount SGD 200.00 200.00 GST (opt…" at bounding box center [361, 79] width 722 height 1119
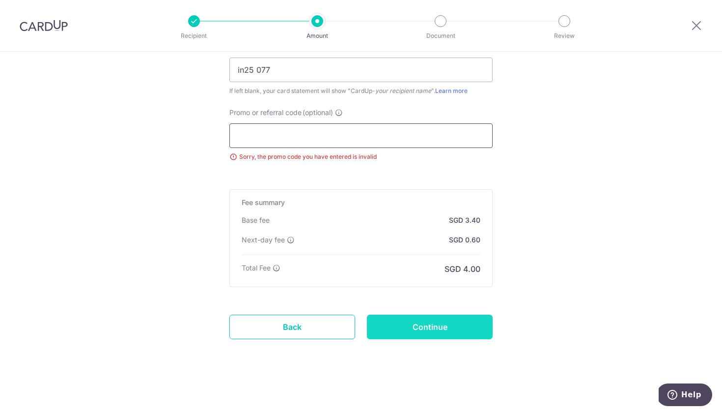
scroll to position [714, 0]
click at [404, 327] on input "Continue" at bounding box center [430, 326] width 126 height 25
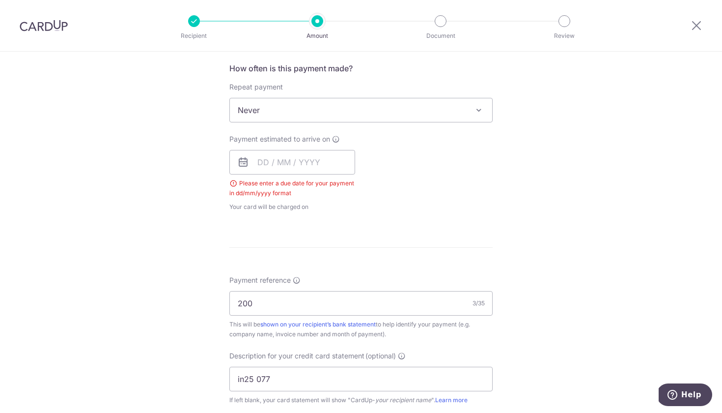
scroll to position [396, 0]
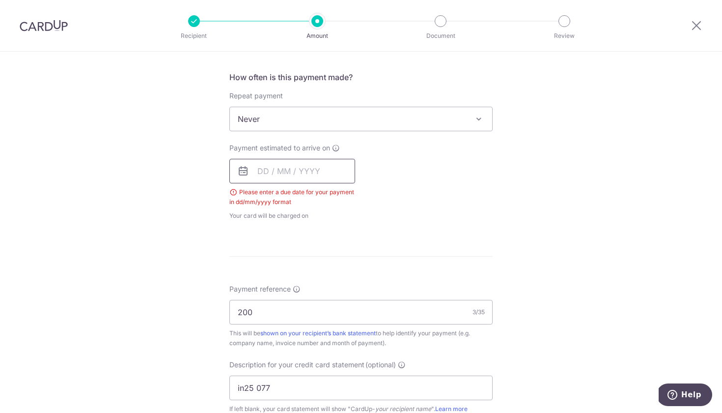
click at [284, 167] on input "text" at bounding box center [292, 171] width 126 height 25
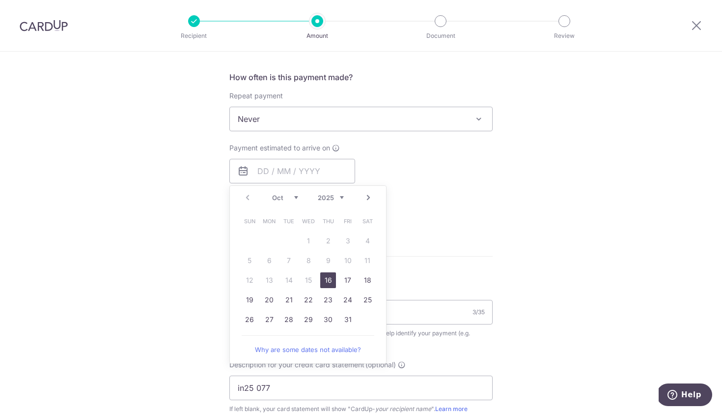
click at [328, 278] on link "16" at bounding box center [328, 280] width 16 height 16
type input "16/10/2025"
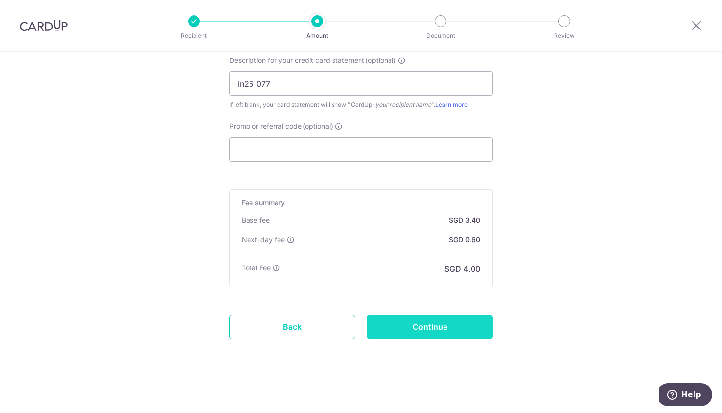
scroll to position [717, 0]
click at [388, 336] on input "Continue" at bounding box center [430, 326] width 126 height 25
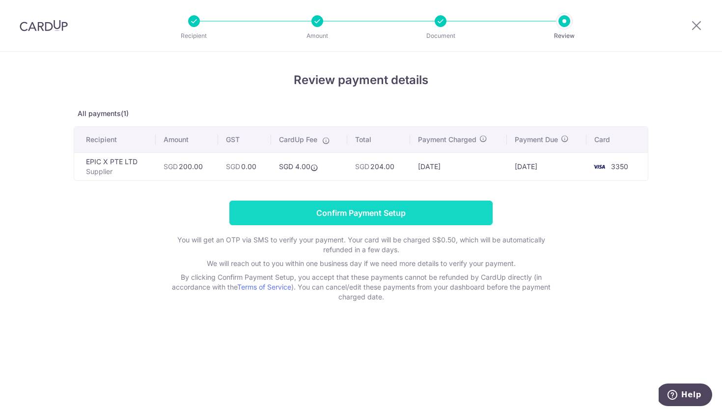
click at [380, 208] on input "Confirm Payment Setup" at bounding box center [360, 212] width 263 height 25
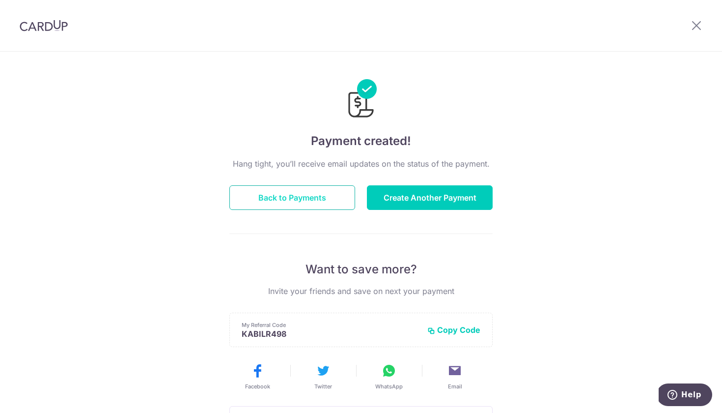
click at [287, 193] on button "Back to Payments" at bounding box center [292, 197] width 126 height 25
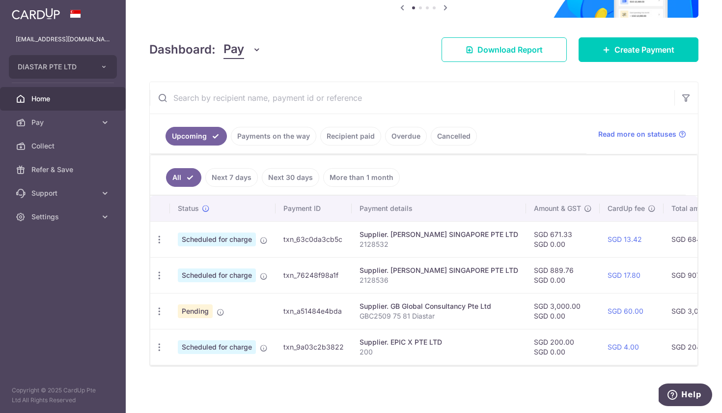
scroll to position [108, 0]
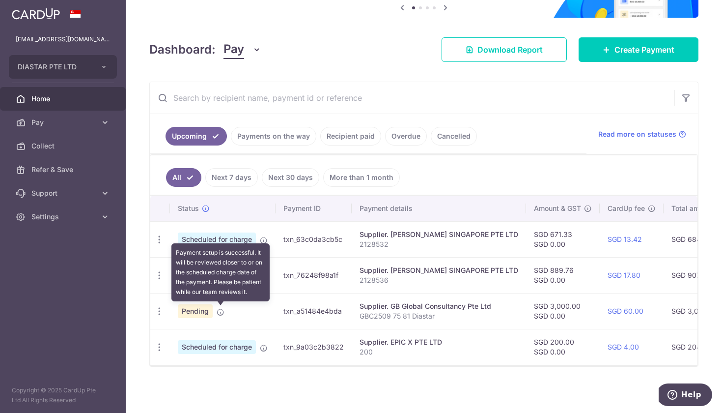
click at [222, 311] on icon at bounding box center [221, 312] width 8 height 8
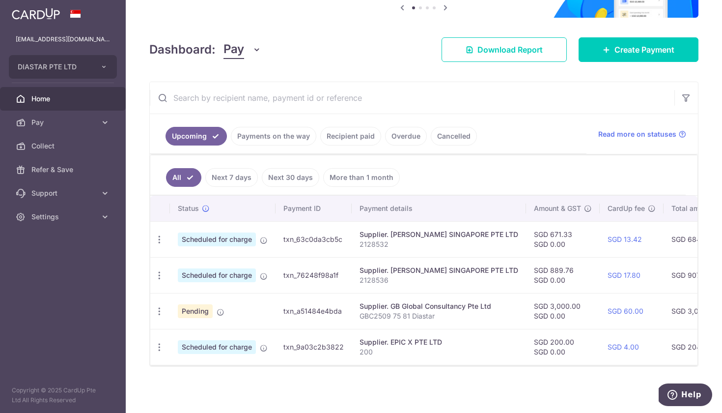
click at [352, 139] on link "Recipient paid" at bounding box center [350, 136] width 61 height 19
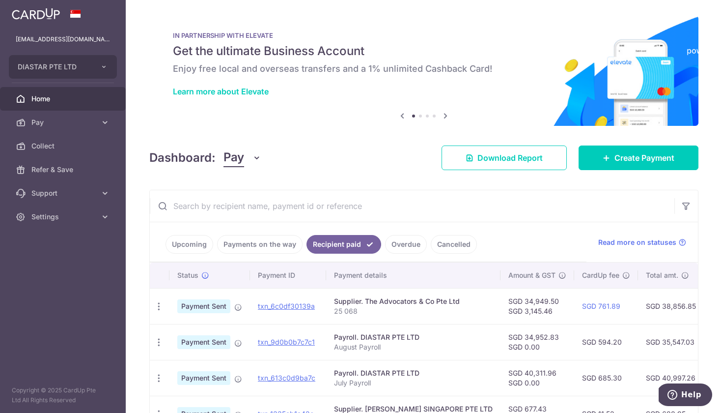
click at [393, 244] on link "Overdue" at bounding box center [406, 244] width 42 height 19
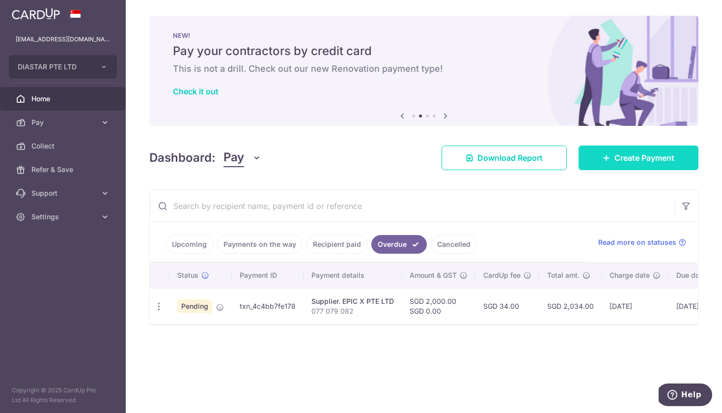
click at [619, 161] on span "Create Payment" at bounding box center [644, 158] width 60 height 12
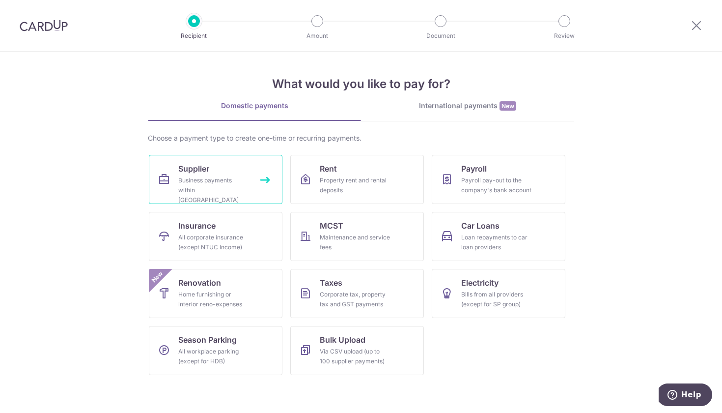
click at [220, 176] on div "Business payments within Singapore" at bounding box center [213, 189] width 71 height 29
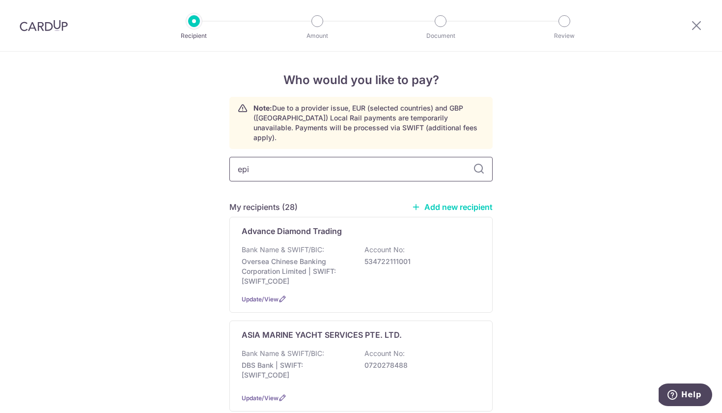
type input "epic"
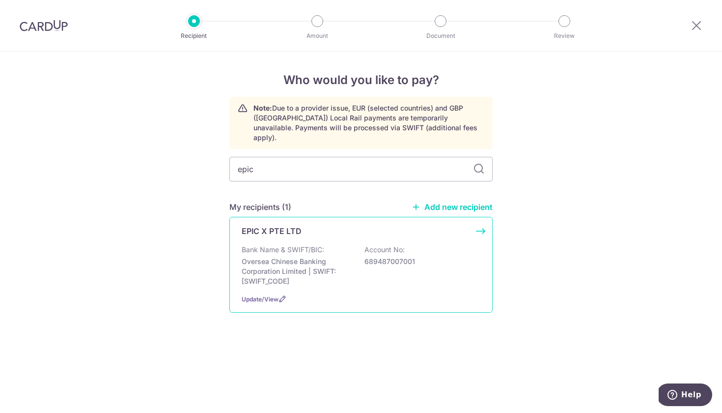
click at [278, 245] on p "Bank Name & SWIFT/BIC:" at bounding box center [283, 250] width 83 height 10
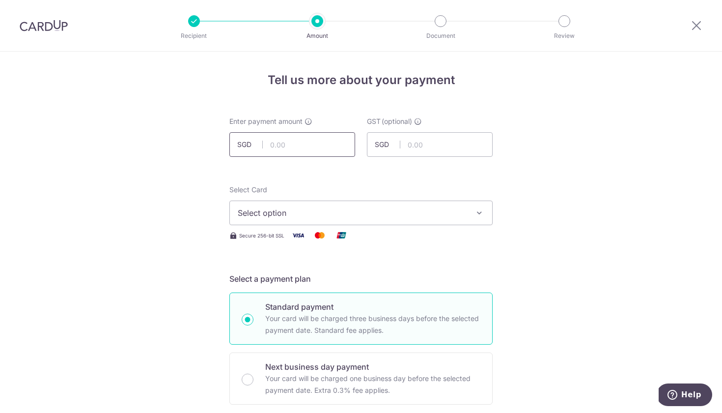
click at [288, 143] on input "text" at bounding box center [292, 144] width 126 height 25
type input "900.00"
click at [296, 217] on span "Select option" at bounding box center [352, 213] width 229 height 12
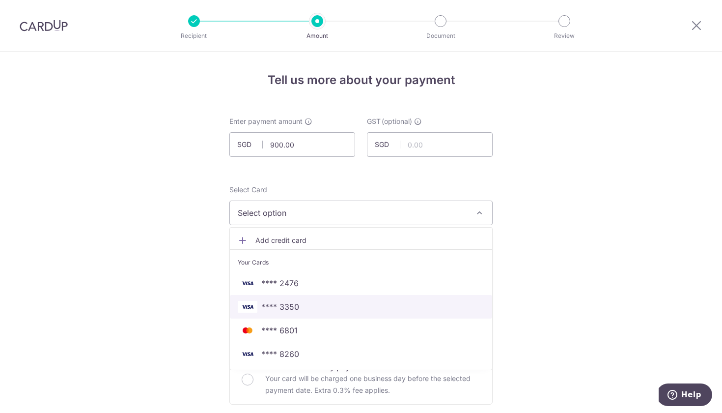
click at [278, 310] on span "**** 3350" at bounding box center [280, 307] width 38 height 12
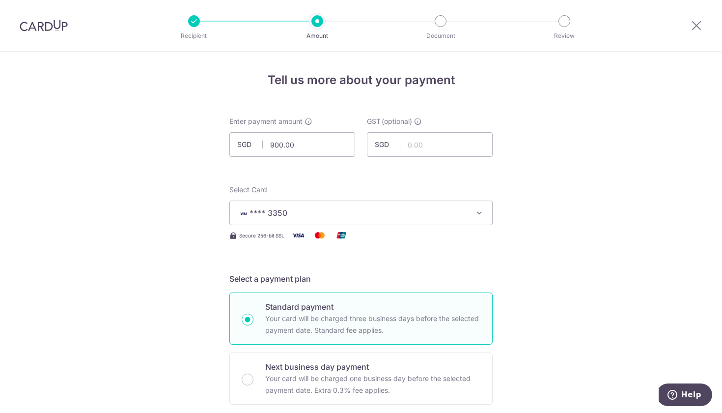
scroll to position [119, 0]
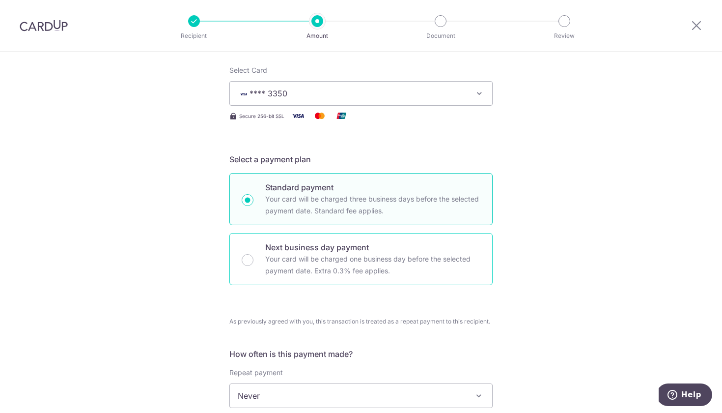
click at [285, 272] on p "Your card will be charged one business day before the selected payment date. Ex…" at bounding box center [372, 265] width 215 height 24
click at [253, 266] on input "Next business day payment Your card will be charged one business day before the…" at bounding box center [248, 260] width 12 height 12
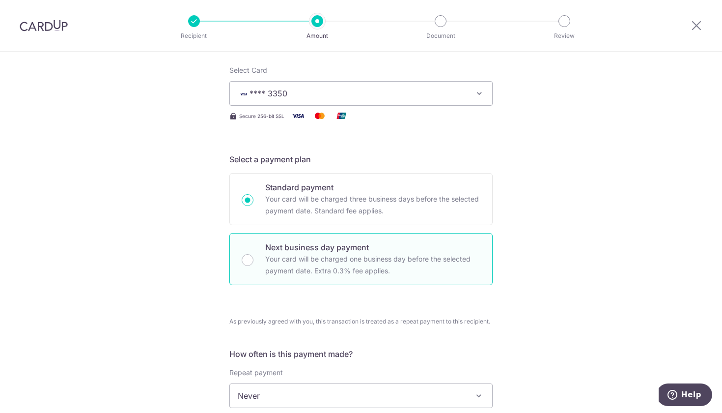
radio input "false"
radio input "true"
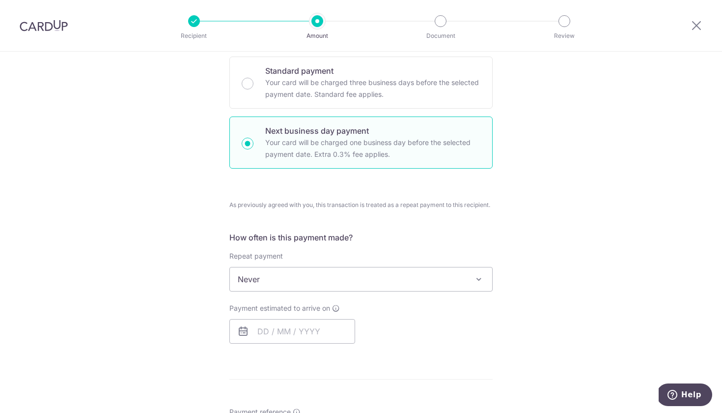
scroll to position [245, 0]
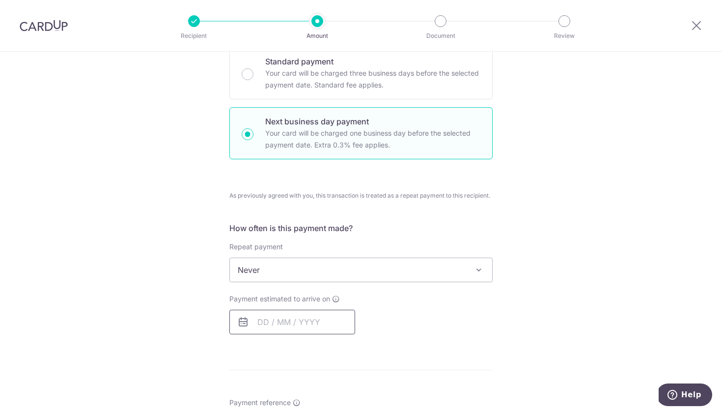
click at [280, 320] on input "text" at bounding box center [292, 321] width 126 height 25
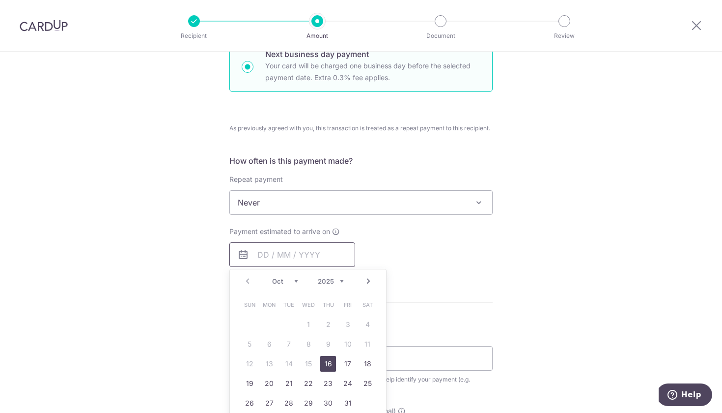
scroll to position [326, 0]
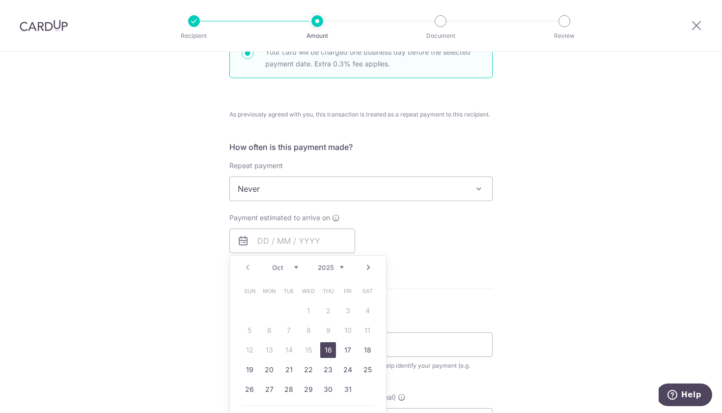
click at [329, 351] on link "16" at bounding box center [328, 350] width 16 height 16
type input "[DATE]"
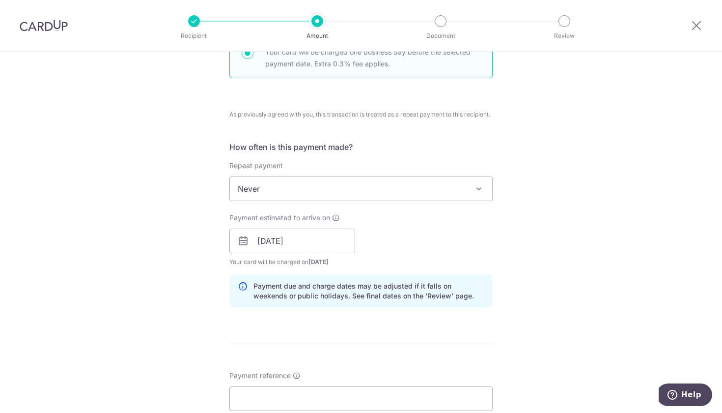
scroll to position [452, 0]
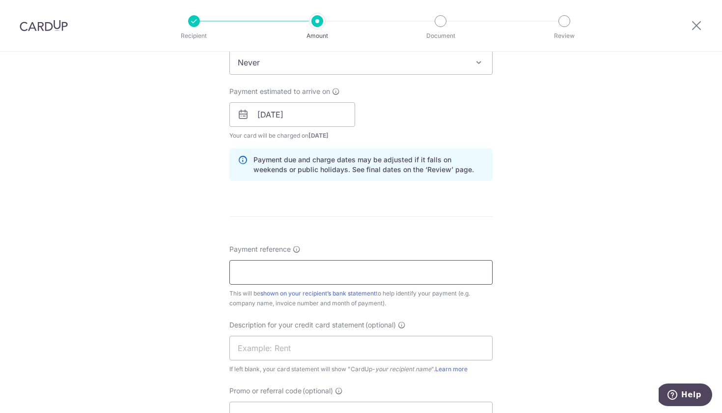
click at [303, 266] on input "Payment reference" at bounding box center [360, 272] width 263 height 25
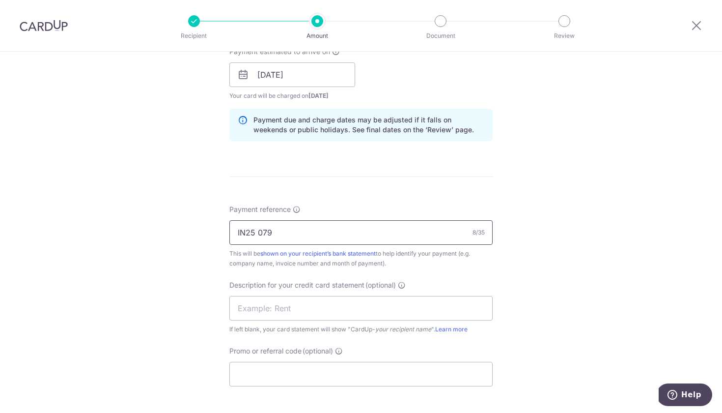
scroll to position [544, 0]
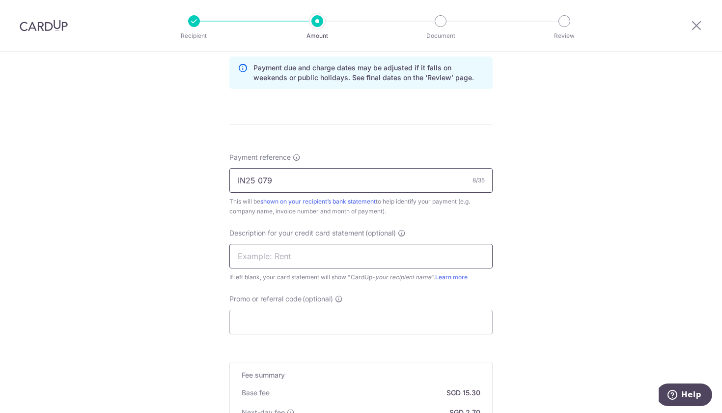
type input "IN25 079"
click at [232, 251] on input "text" at bounding box center [360, 256] width 263 height 25
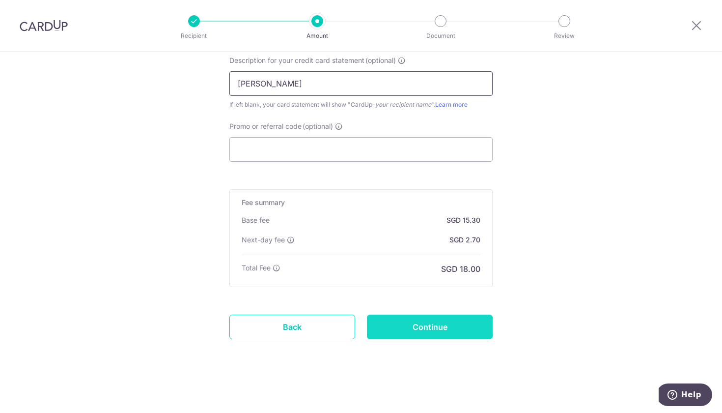
scroll to position [717, 0]
type input "Ivan"
click at [415, 324] on input "Continue" at bounding box center [430, 326] width 126 height 25
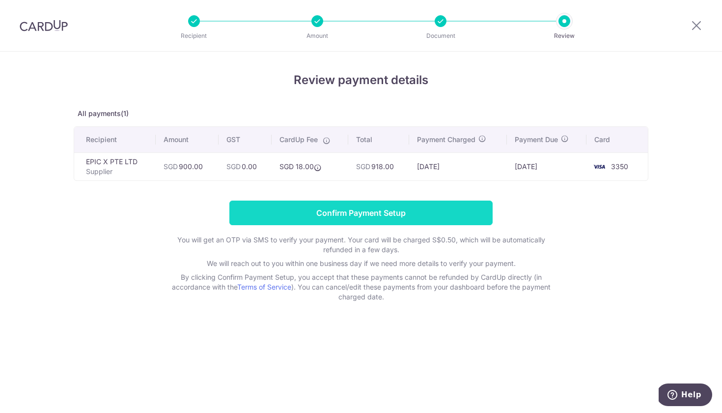
click at [391, 210] on input "Confirm Payment Setup" at bounding box center [360, 212] width 263 height 25
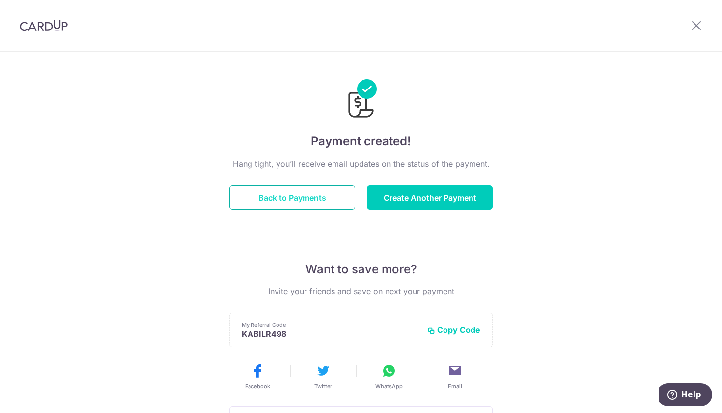
click at [267, 194] on button "Back to Payments" at bounding box center [292, 197] width 126 height 25
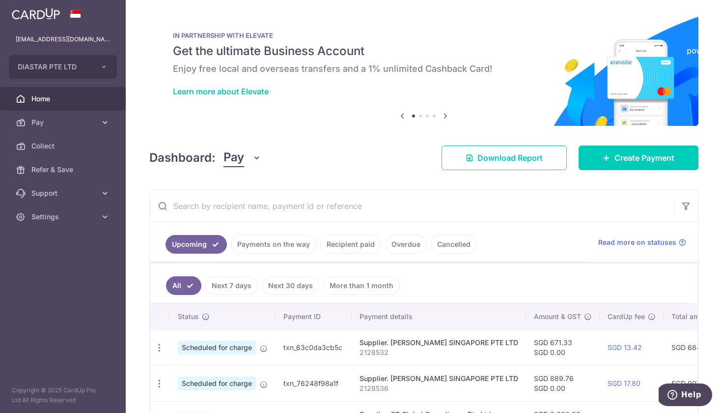
click at [412, 247] on link "Overdue" at bounding box center [406, 244] width 42 height 19
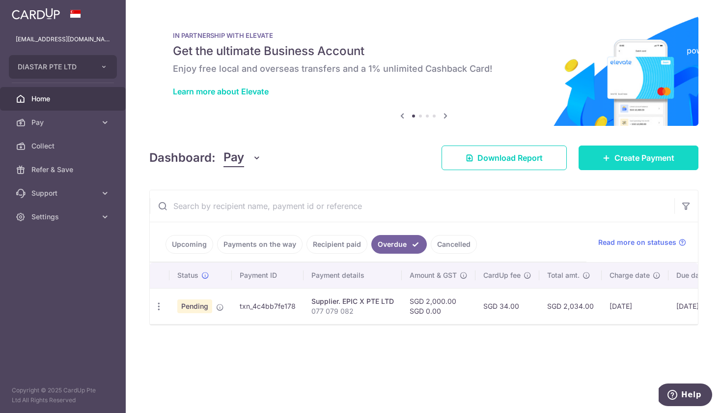
click at [662, 158] on span "Create Payment" at bounding box center [644, 158] width 60 height 12
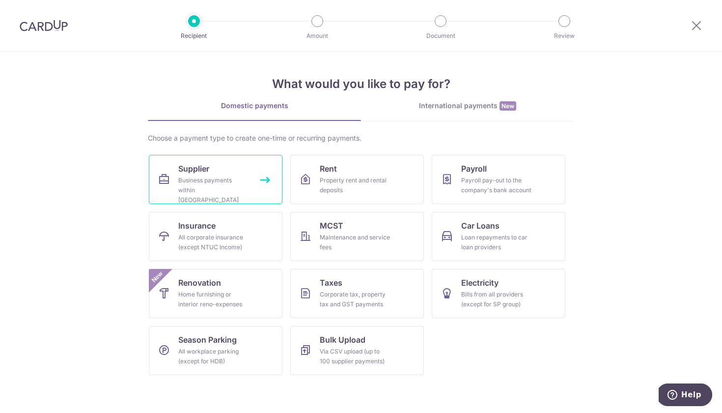
click at [182, 166] on span "Supplier" at bounding box center [193, 169] width 31 height 12
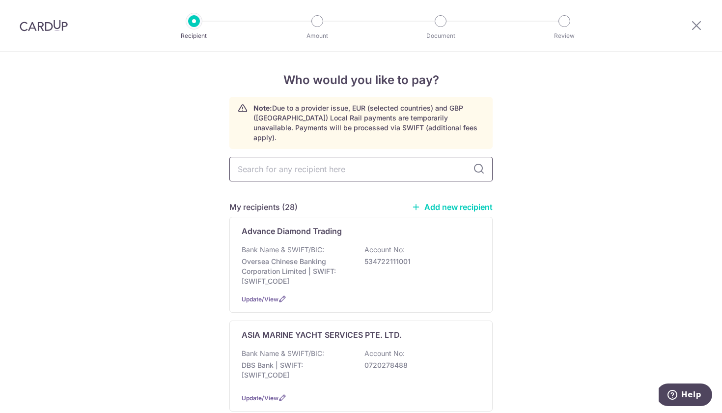
click at [317, 167] on input "text" at bounding box center [360, 169] width 263 height 25
type input "epic"
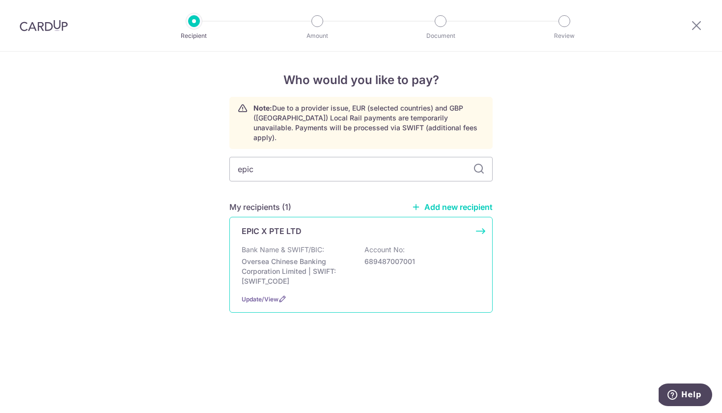
click at [276, 245] on p "Bank Name & SWIFT/BIC:" at bounding box center [283, 250] width 83 height 10
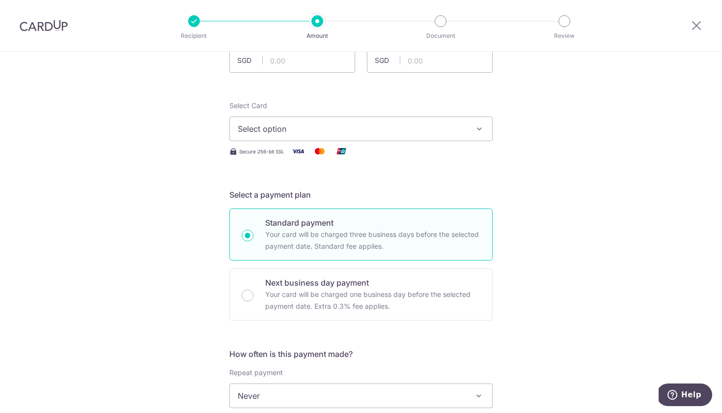
scroll to position [94, 0]
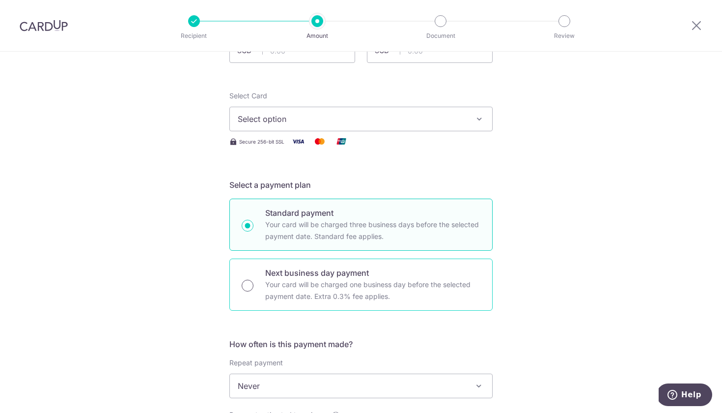
click at [250, 283] on input "Next business day payment Your card will be charged one business day before the…" at bounding box center [248, 285] width 12 height 12
radio input "true"
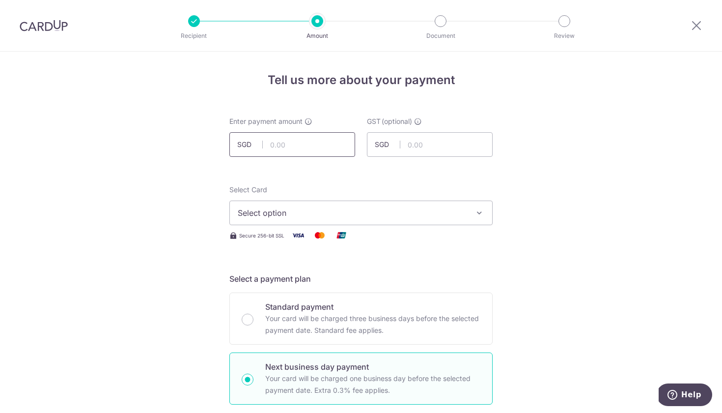
scroll to position [0, 0]
click at [282, 144] on input "text" at bounding box center [292, 144] width 126 height 25
type input "900.00"
click at [260, 216] on span "Select option" at bounding box center [352, 213] width 229 height 12
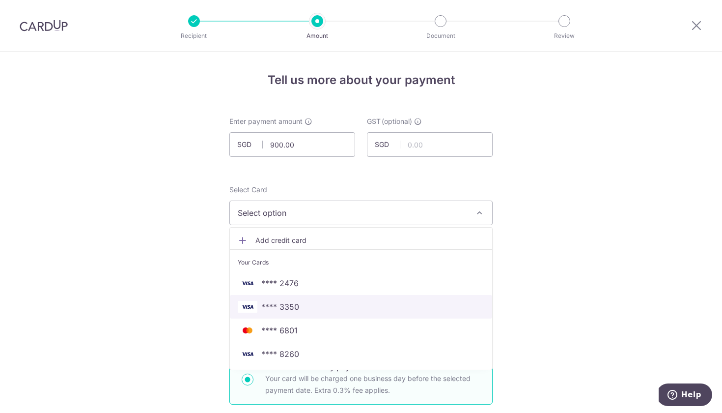
click at [273, 307] on span "**** 3350" at bounding box center [280, 307] width 38 height 12
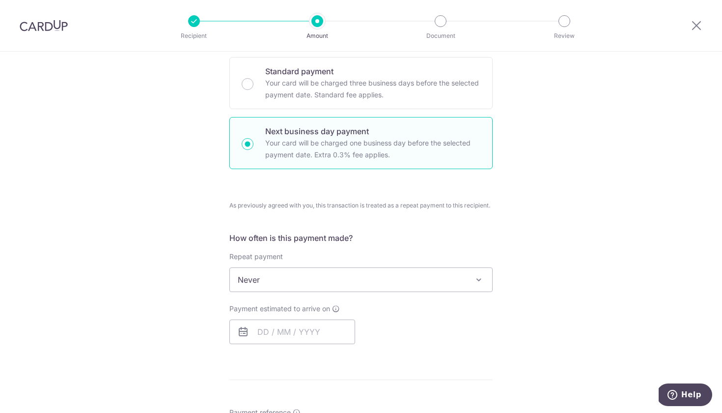
scroll to position [236, 0]
click at [272, 324] on input "text" at bounding box center [292, 331] width 126 height 25
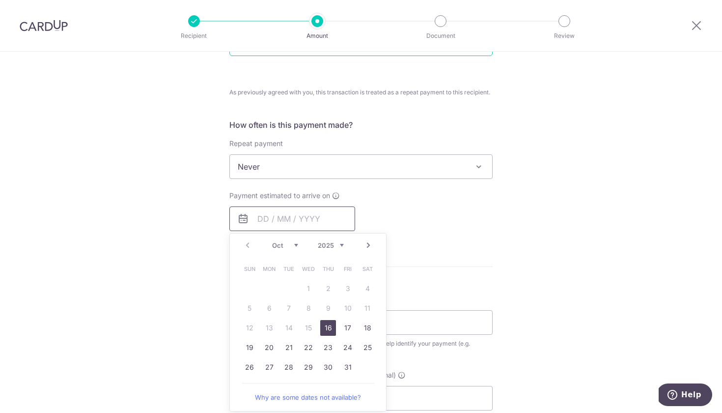
scroll to position [351, 0]
click at [327, 322] on link "16" at bounding box center [328, 325] width 16 height 16
type input "[DATE]"
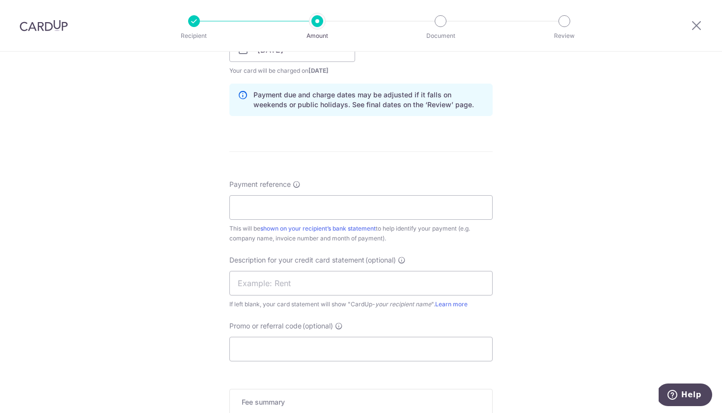
scroll to position [521, 0]
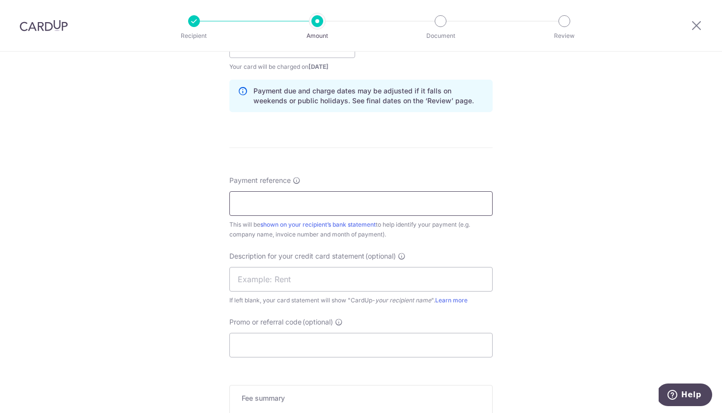
click at [308, 205] on input "Payment reference" at bounding box center [360, 203] width 263 height 25
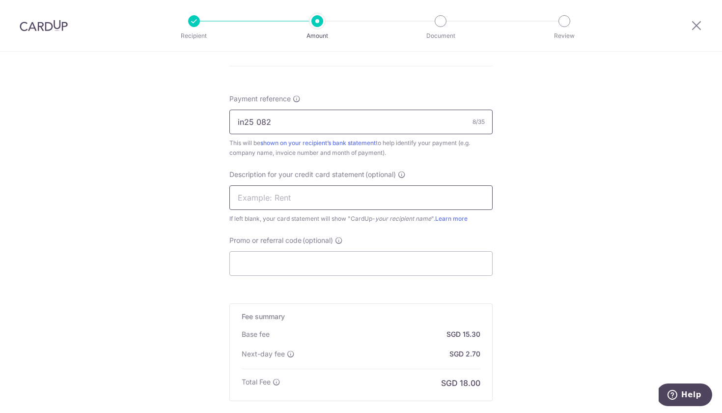
type input "in25 082"
click at [249, 197] on input "text" at bounding box center [360, 197] width 263 height 25
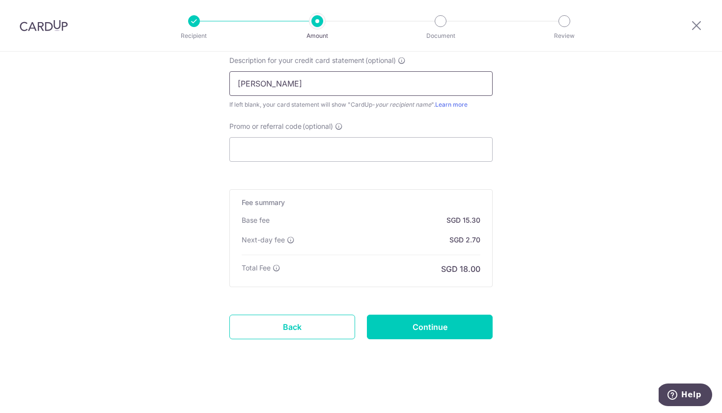
scroll to position [717, 0]
type input "Ivan"
click at [457, 329] on input "Continue" at bounding box center [430, 326] width 126 height 25
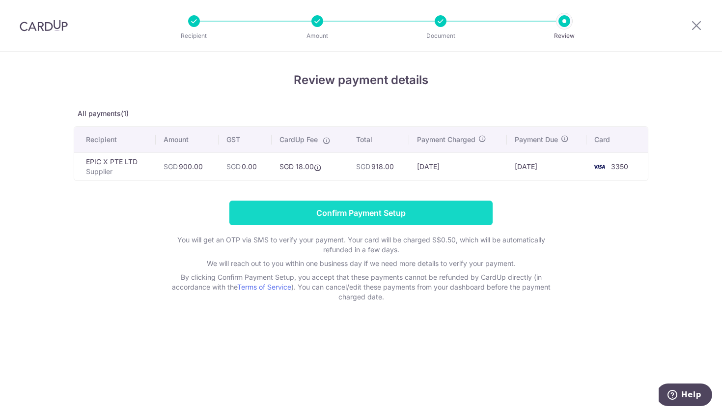
click at [362, 215] on input "Confirm Payment Setup" at bounding box center [360, 212] width 263 height 25
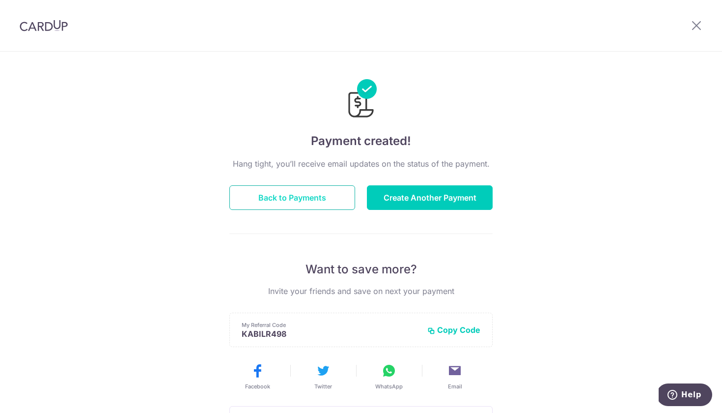
click at [307, 203] on button "Back to Payments" at bounding box center [292, 197] width 126 height 25
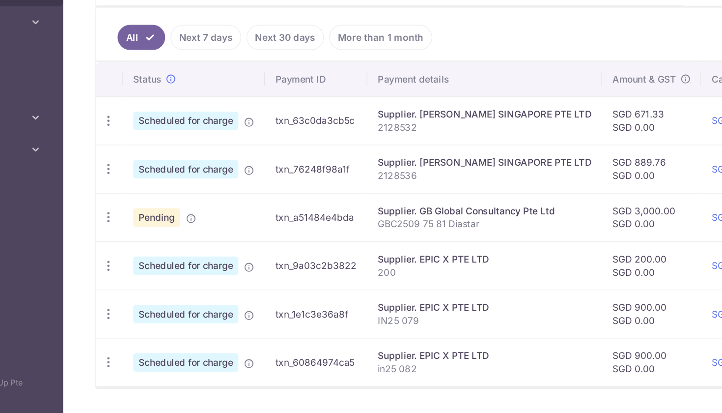
scroll to position [149, 0]
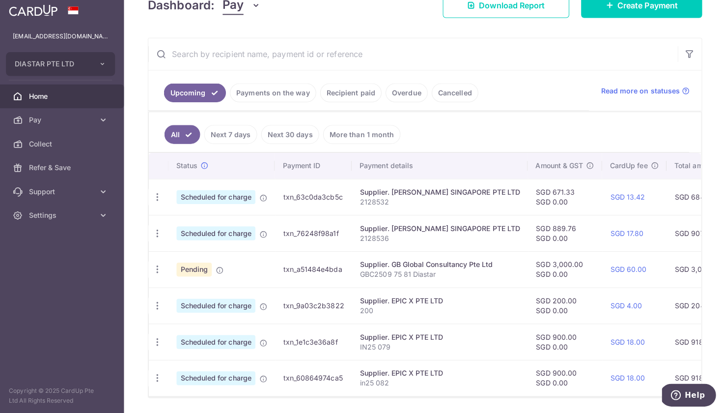
click at [389, 89] on link "Overdue" at bounding box center [406, 95] width 42 height 19
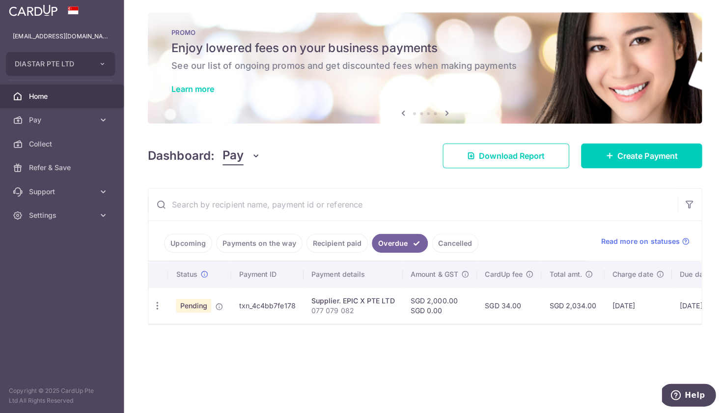
scroll to position [0, 0]
click at [154, 306] on icon "button" at bounding box center [159, 306] width 10 height 10
click at [178, 353] on span "Cancel payment" at bounding box center [211, 357] width 66 height 12
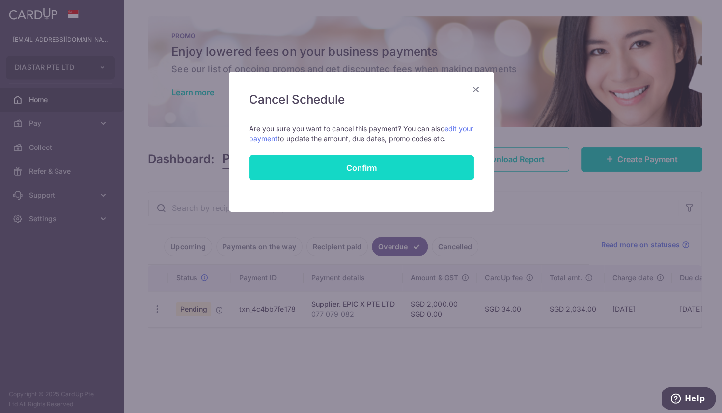
click at [328, 163] on button "Confirm" at bounding box center [360, 166] width 223 height 25
